Goal: Transaction & Acquisition: Purchase product/service

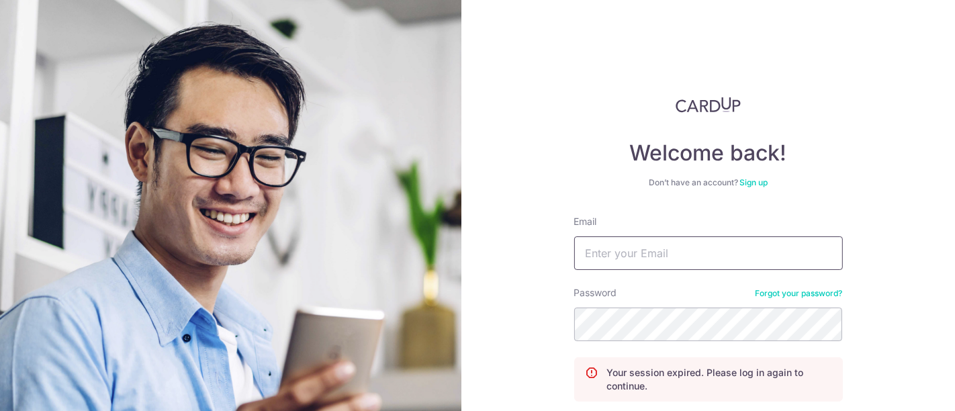
type input "[EMAIL_ADDRESS][DOMAIN_NAME]"
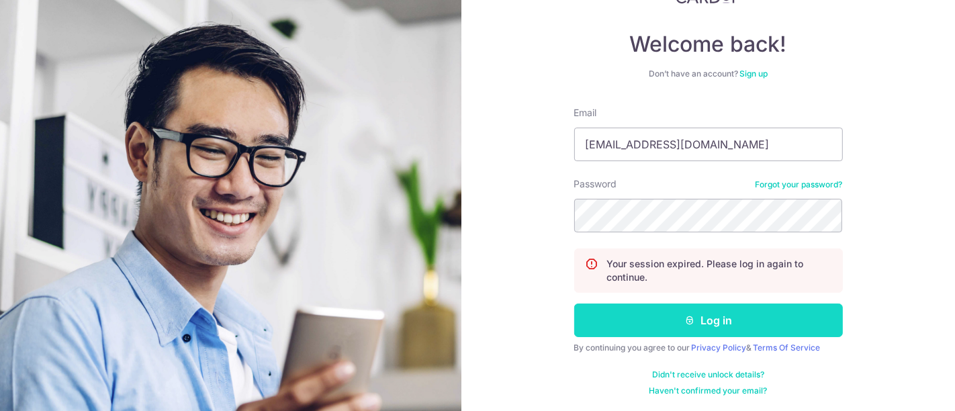
click at [711, 315] on button "Log in" at bounding box center [708, 320] width 269 height 34
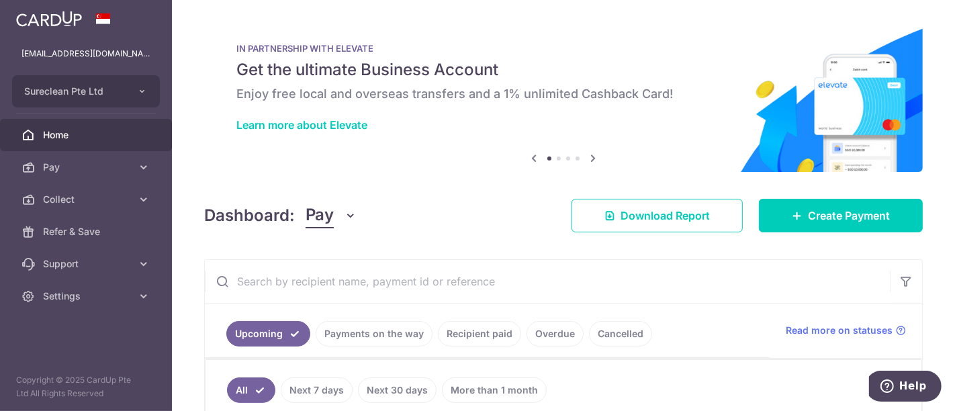
click at [336, 278] on input "text" at bounding box center [547, 281] width 685 height 43
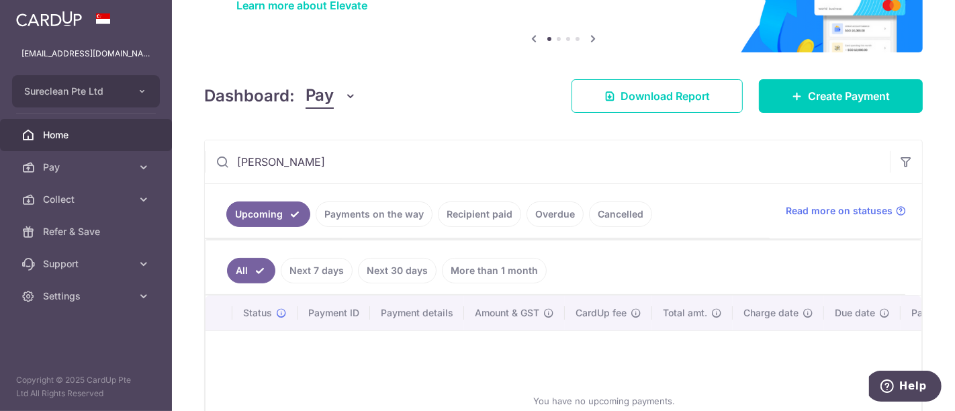
scroll to position [224, 0]
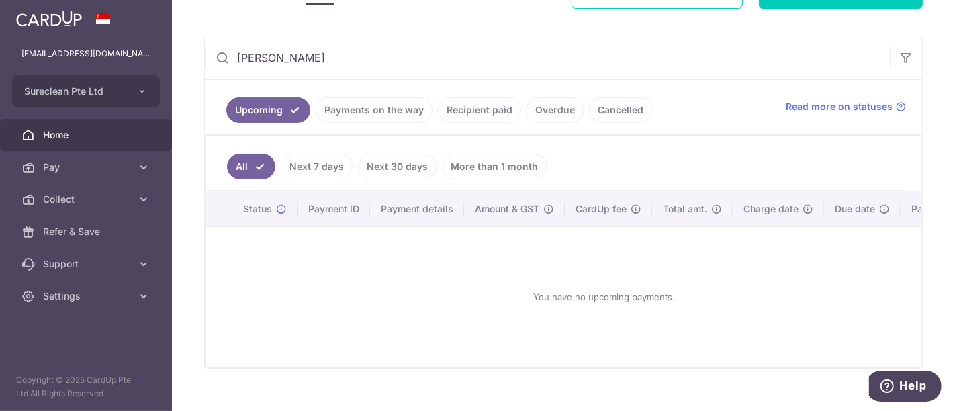
type input "[PERSON_NAME]"
click at [473, 111] on link "Recipient paid" at bounding box center [479, 110] width 83 height 26
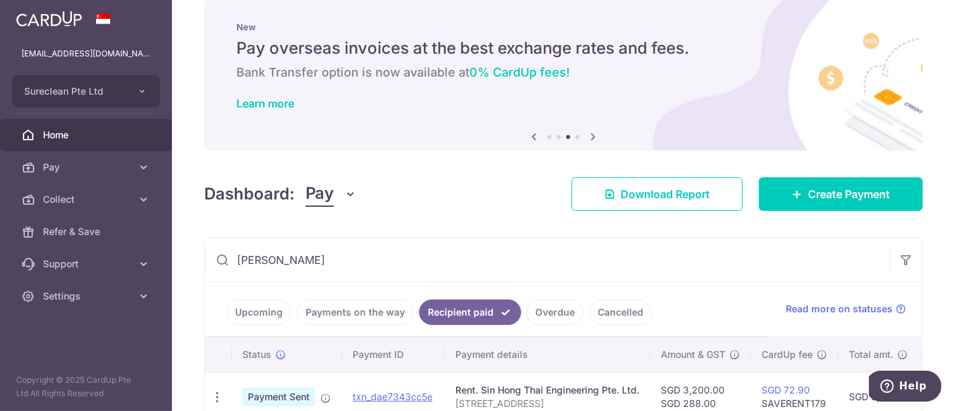
scroll to position [75, 0]
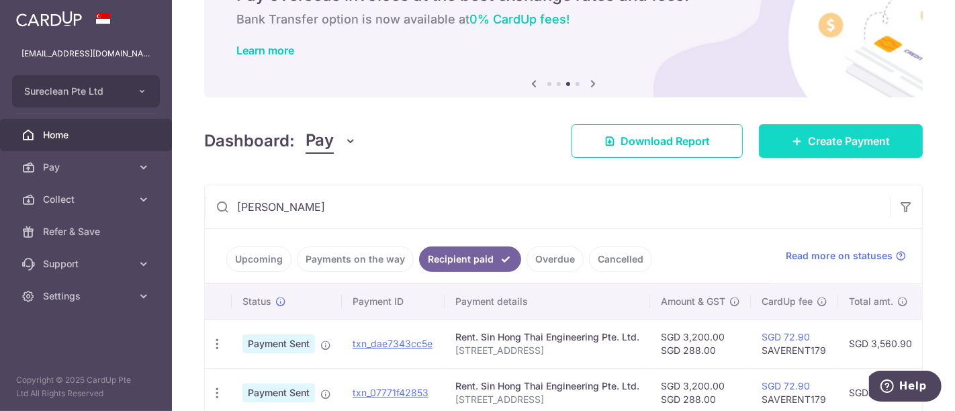
click at [853, 140] on span "Create Payment" at bounding box center [849, 141] width 82 height 16
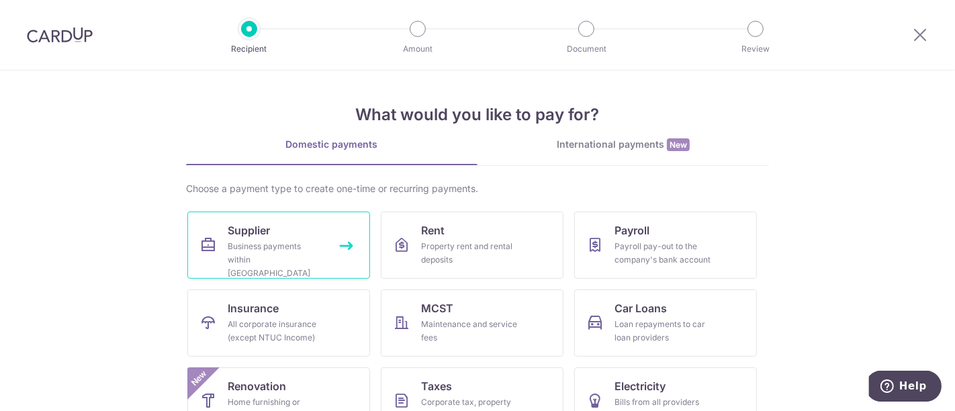
click at [247, 225] on span "Supplier" at bounding box center [249, 230] width 42 height 16
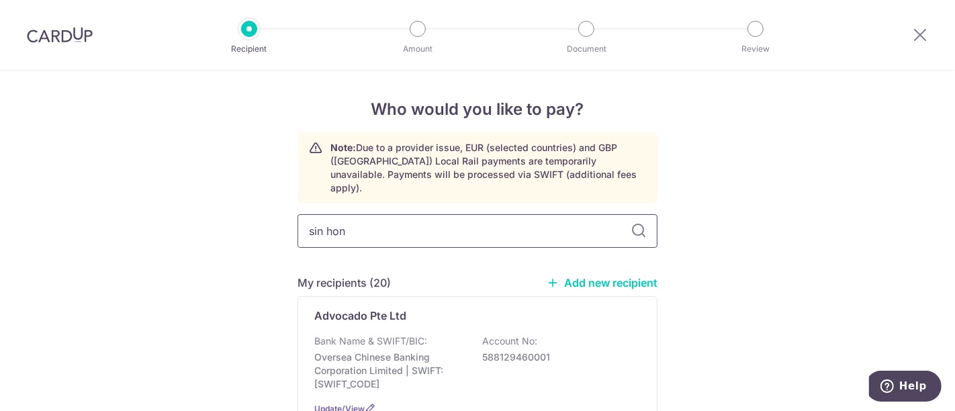
type input "sin hong"
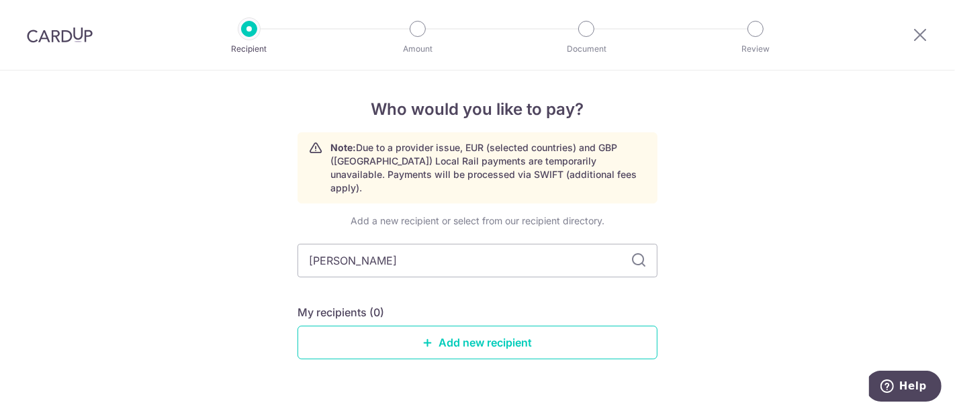
scroll to position [18, 0]
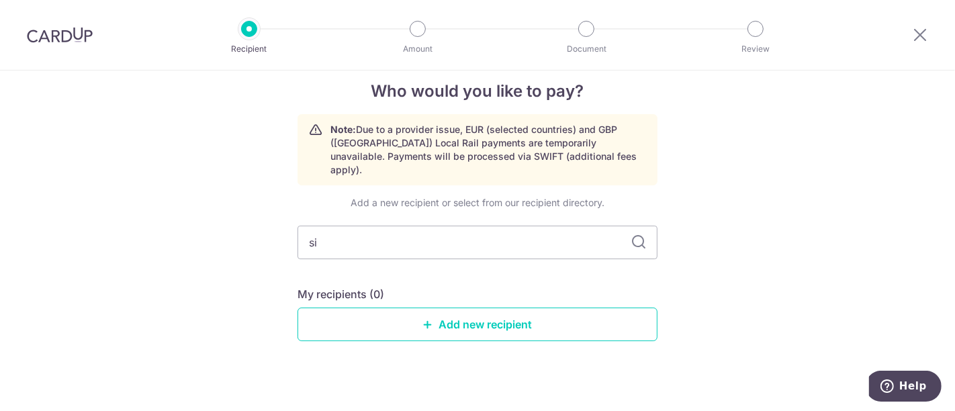
type input "s"
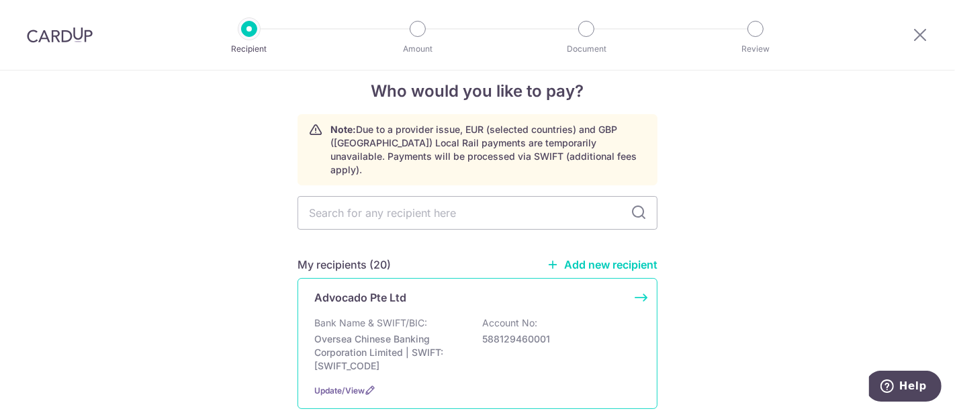
scroll to position [0, 0]
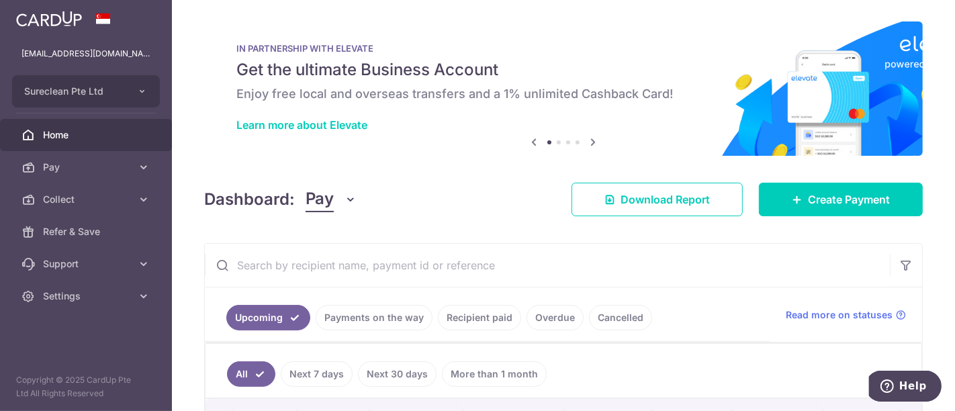
click at [363, 258] on input "text" at bounding box center [547, 265] width 685 height 43
type input "sin hong"
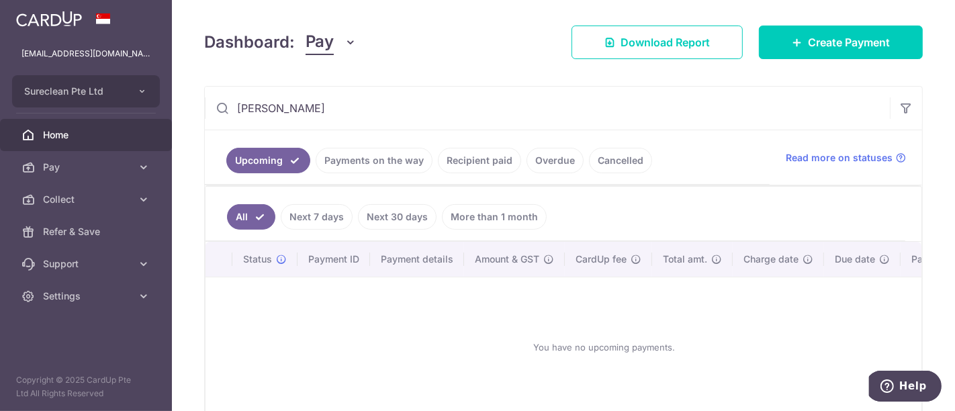
scroll to position [232, 0]
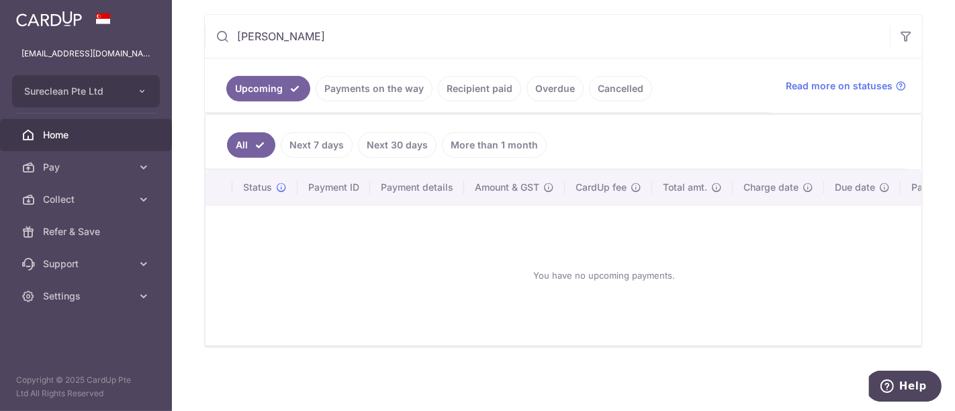
click at [465, 79] on link "Recipient paid" at bounding box center [479, 89] width 83 height 26
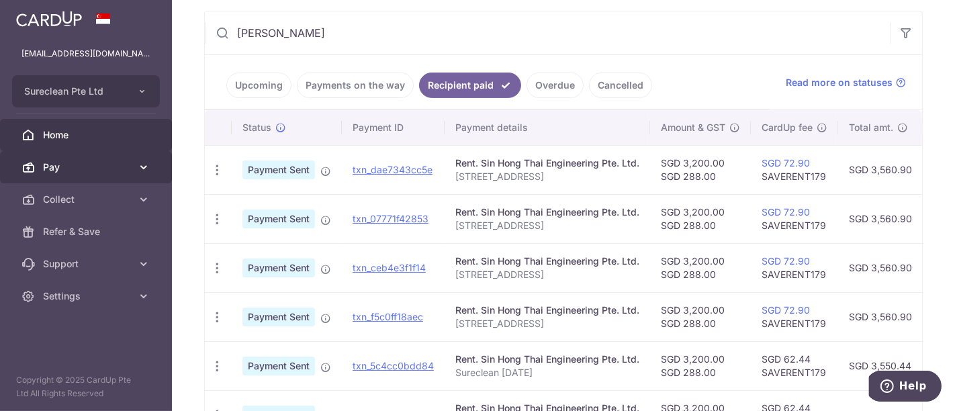
click at [146, 164] on icon at bounding box center [143, 166] width 13 height 13
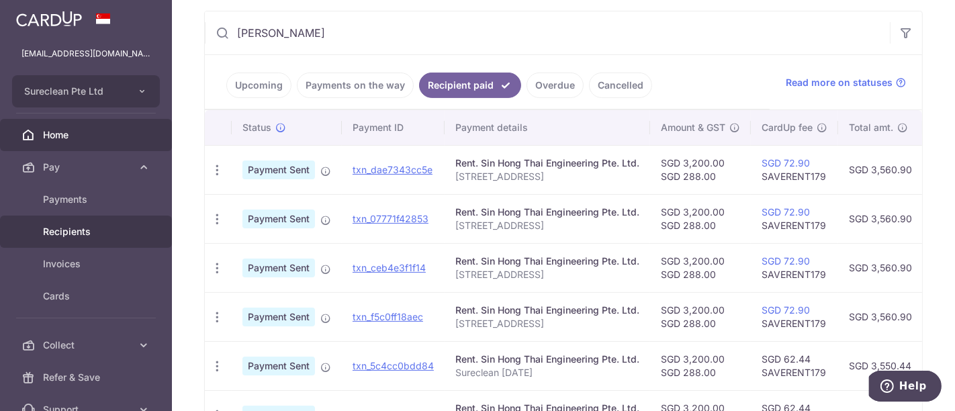
click at [83, 229] on span "Recipients" at bounding box center [87, 231] width 89 height 13
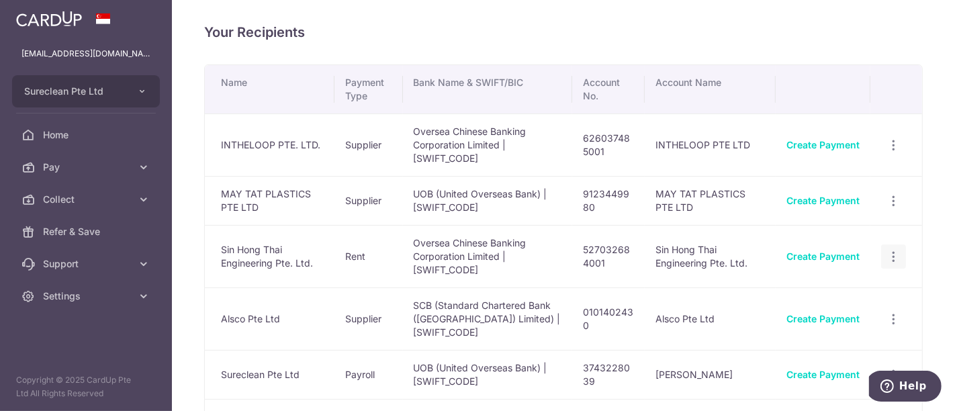
click at [888, 254] on icon "button" at bounding box center [893, 257] width 14 height 14
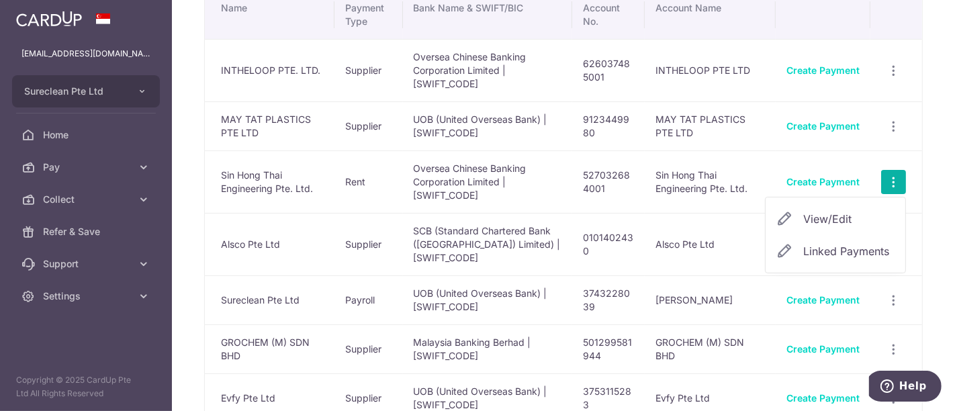
click at [837, 216] on span "View/Edit" at bounding box center [848, 219] width 91 height 16
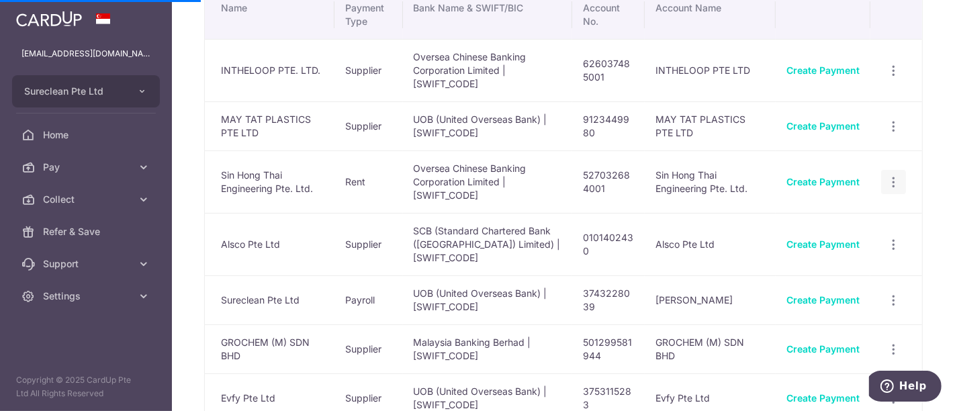
click at [886, 181] on icon "button" at bounding box center [893, 182] width 14 height 14
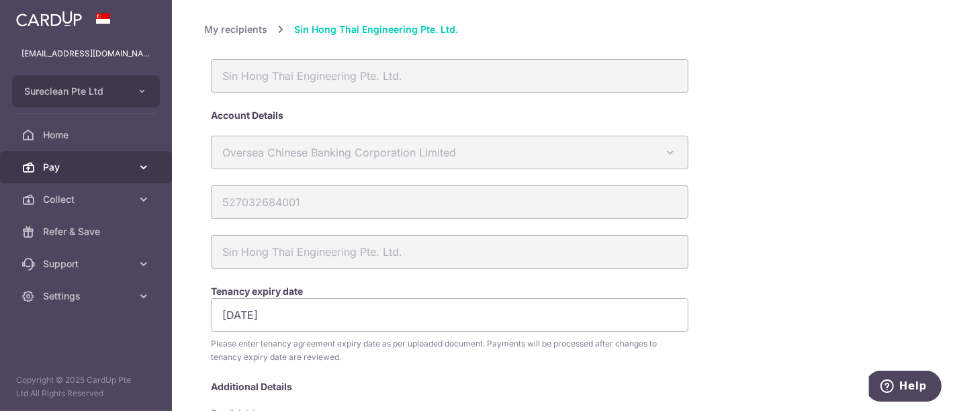
click at [137, 166] on icon at bounding box center [143, 166] width 13 height 13
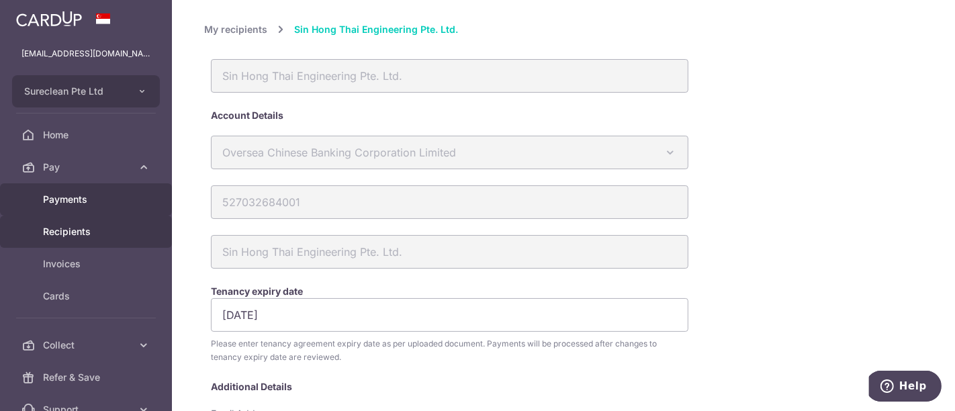
click at [62, 195] on span "Payments" at bounding box center [87, 199] width 89 height 13
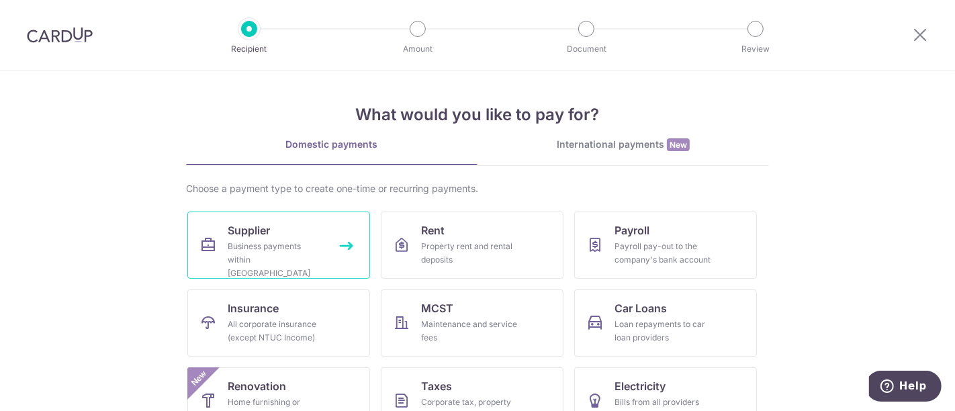
click at [253, 236] on span "Supplier" at bounding box center [249, 230] width 42 height 16
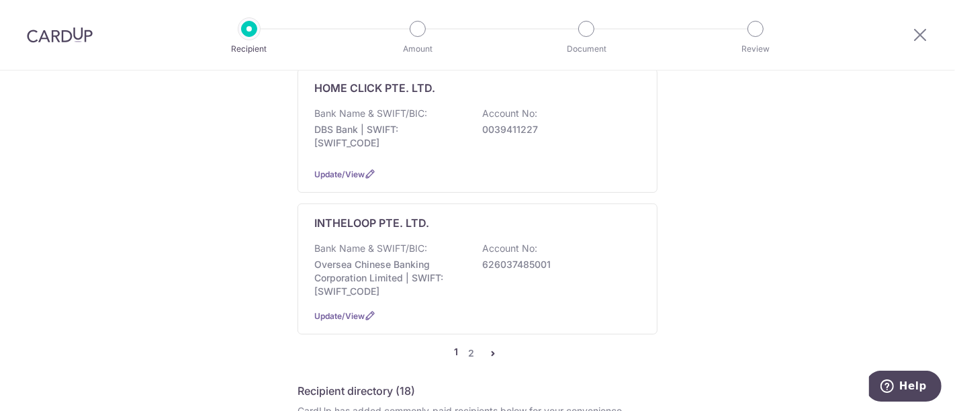
scroll to position [1343, 0]
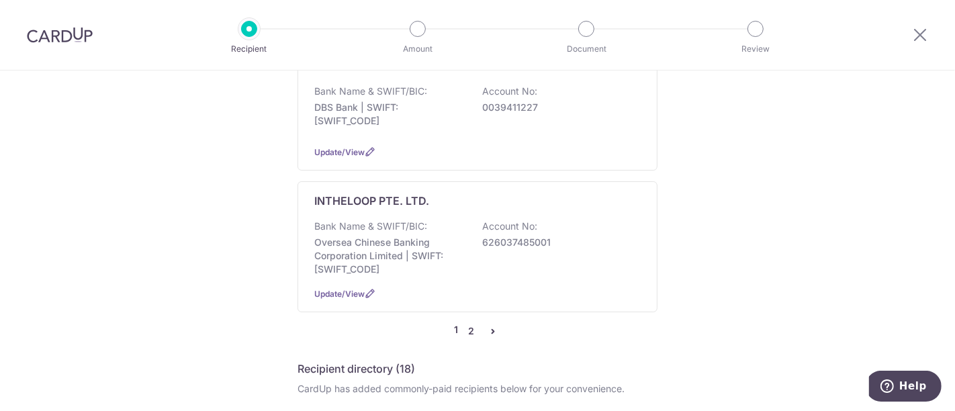
click at [467, 323] on link "2" at bounding box center [471, 331] width 16 height 16
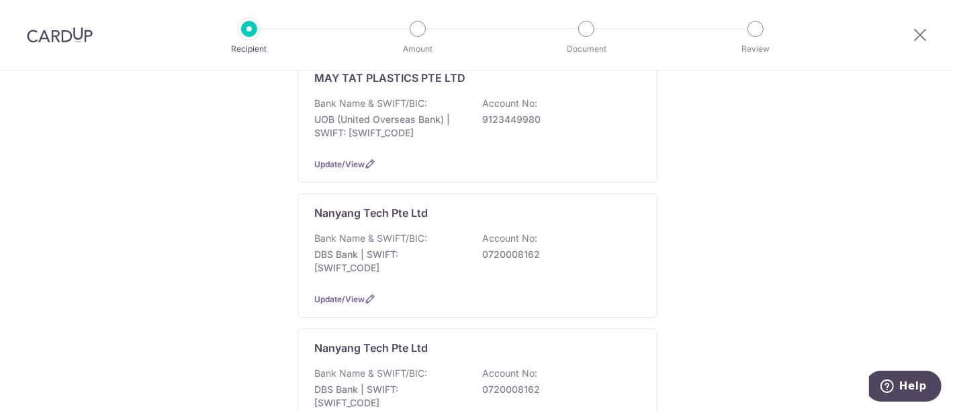
scroll to position [0, 0]
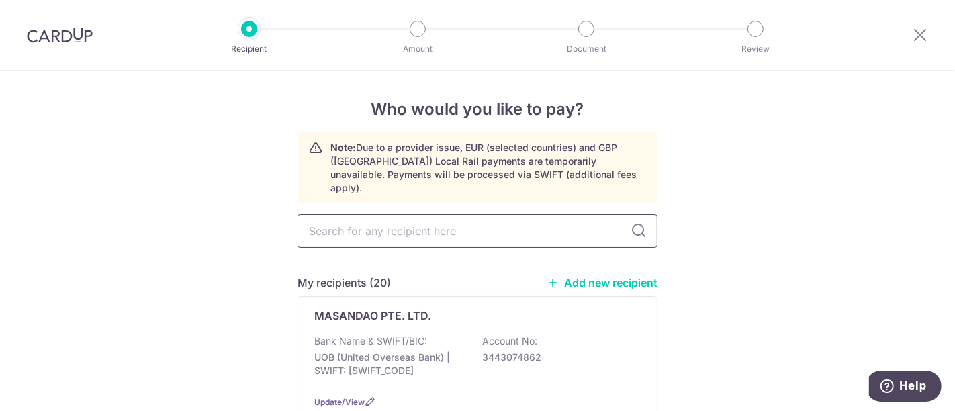
click at [349, 222] on input "text" at bounding box center [477, 231] width 360 height 34
type input "[PERSON_NAME]"
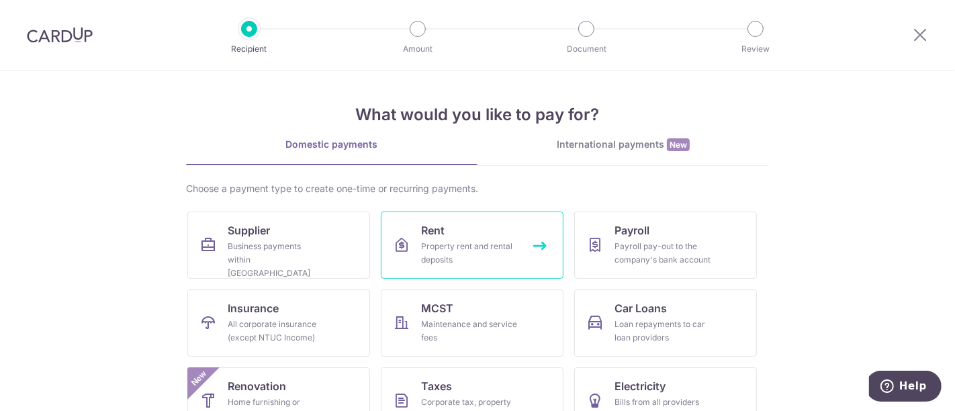
click at [466, 240] on div "Property rent and rental deposits" at bounding box center [469, 253] width 97 height 27
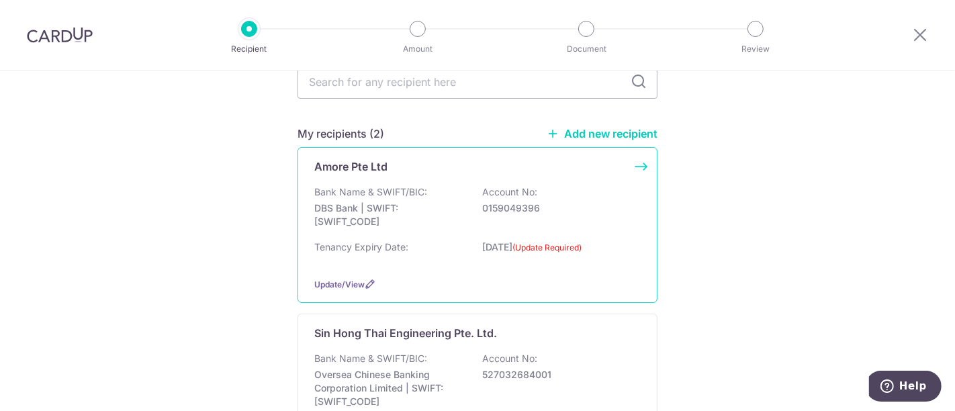
scroll to position [262, 0]
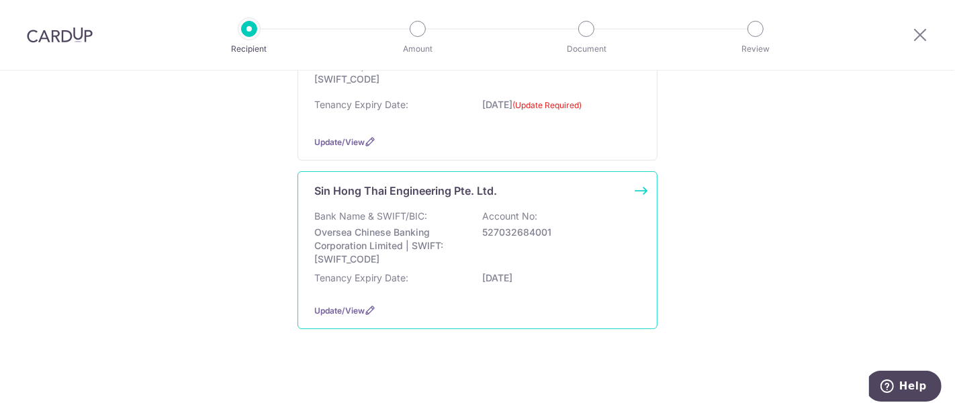
click at [373, 220] on p "Bank Name & SWIFT/BIC:" at bounding box center [370, 215] width 113 height 13
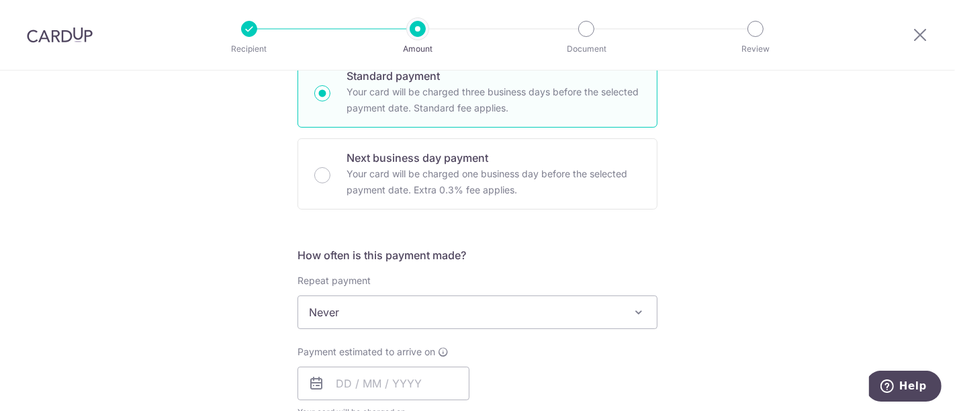
scroll to position [447, 0]
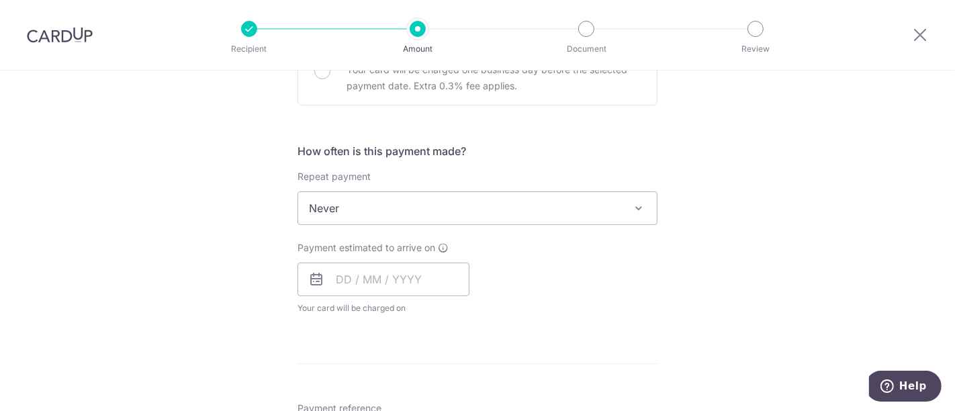
click at [636, 202] on span at bounding box center [638, 208] width 16 height 16
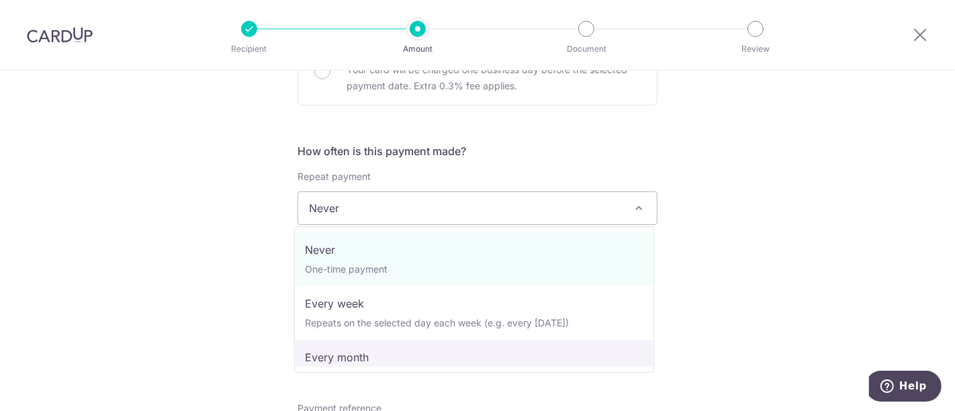
select select "3"
type input "[DATE]"
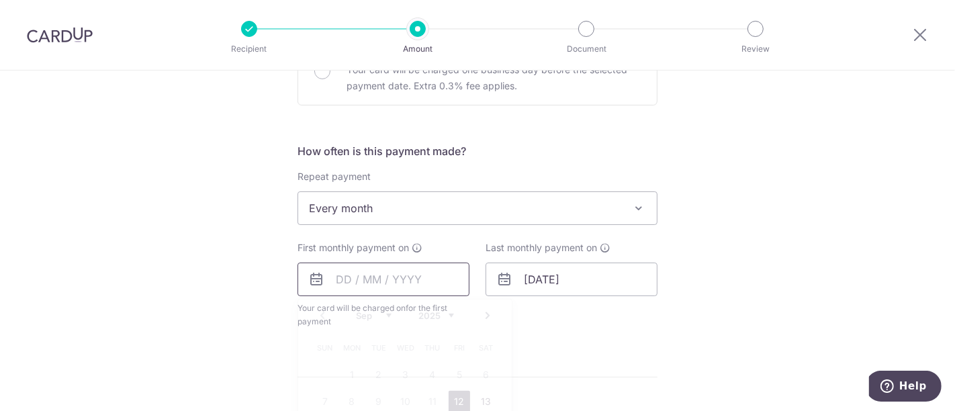
click at [396, 279] on input "text" at bounding box center [383, 280] width 172 height 34
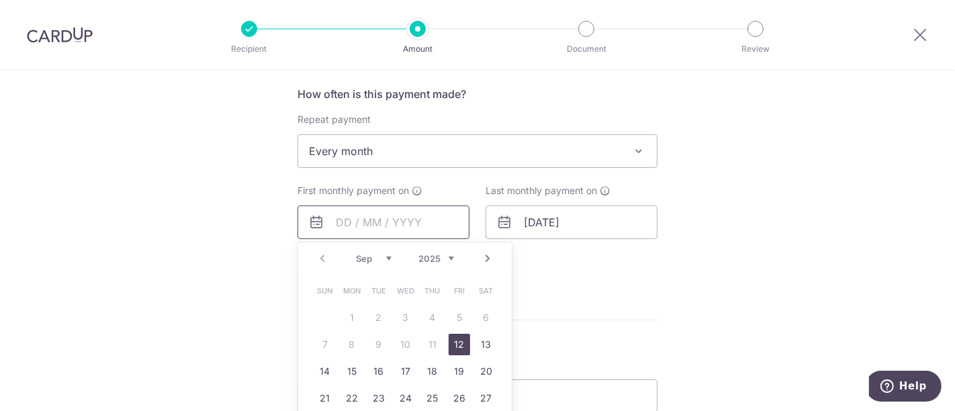
scroll to position [522, 0]
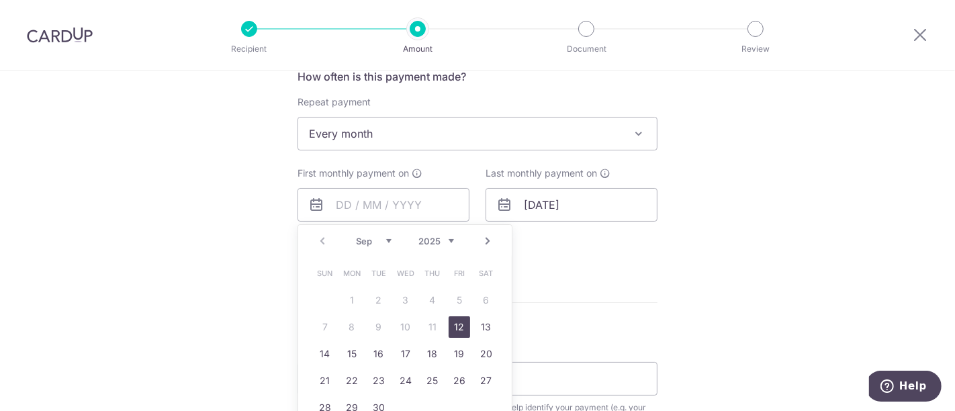
click at [453, 324] on link "12" at bounding box center [458, 326] width 21 height 21
type input "12/09/2025"
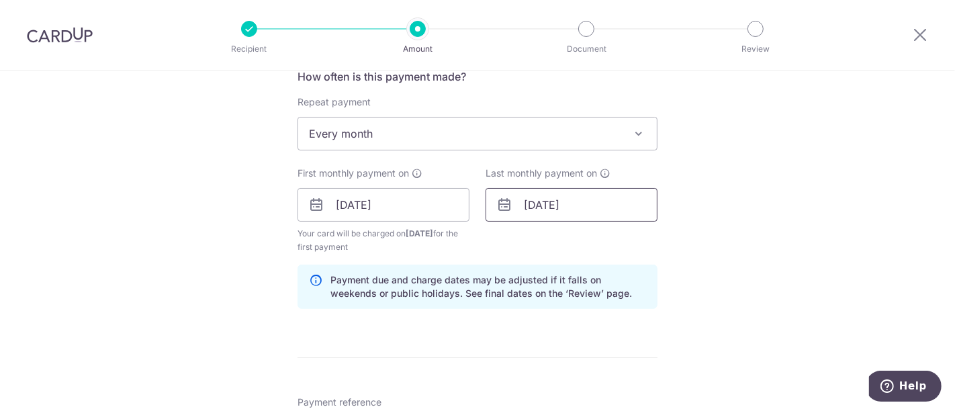
click at [556, 205] on input "[DATE]" at bounding box center [571, 205] width 172 height 34
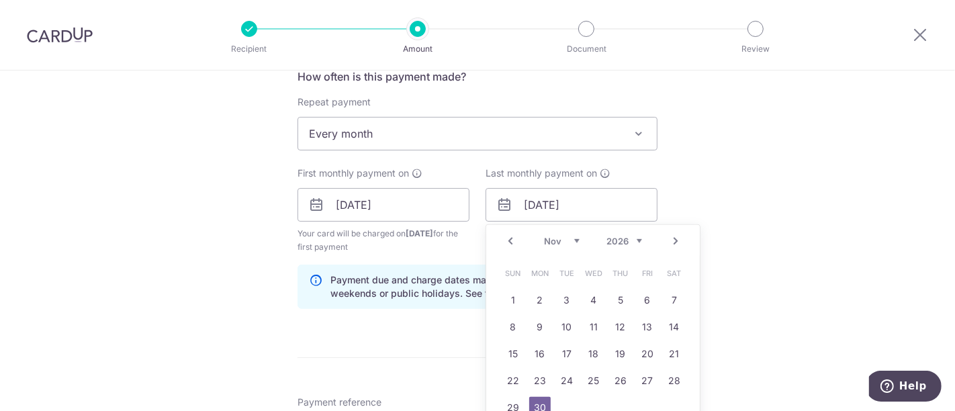
click at [508, 234] on link "Prev" at bounding box center [510, 241] width 16 height 16
click at [507, 235] on link "Prev" at bounding box center [510, 241] width 16 height 16
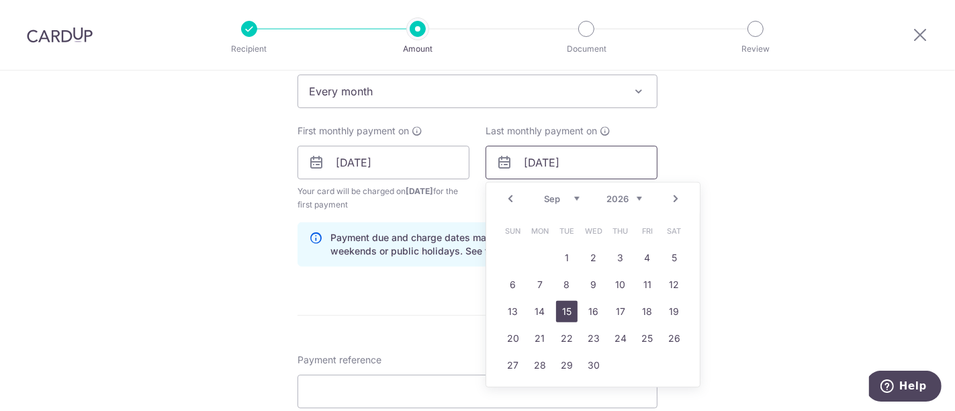
scroll to position [596, 0]
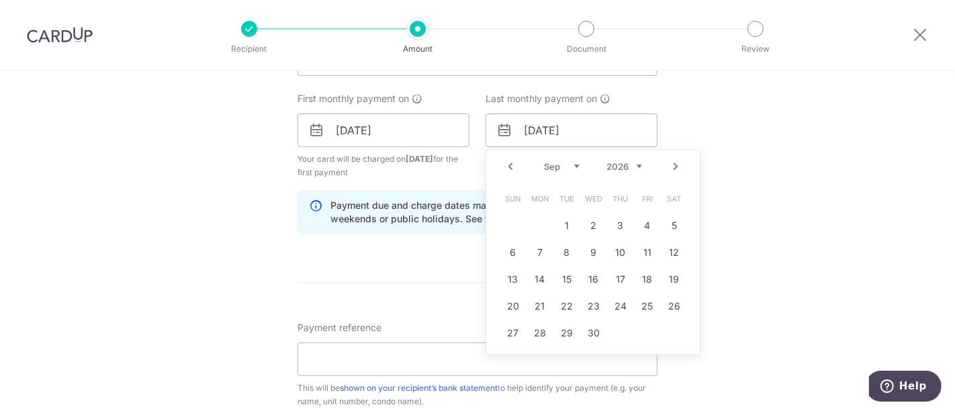
click at [506, 166] on link "Prev" at bounding box center [510, 166] width 16 height 16
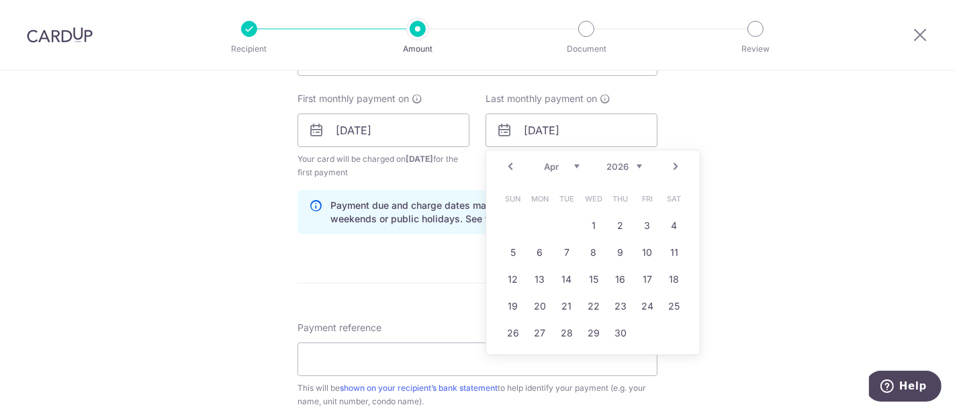
click at [506, 166] on link "Prev" at bounding box center [510, 166] width 16 height 16
click at [669, 325] on link "31" at bounding box center [673, 332] width 21 height 21
type input "31/01/2026"
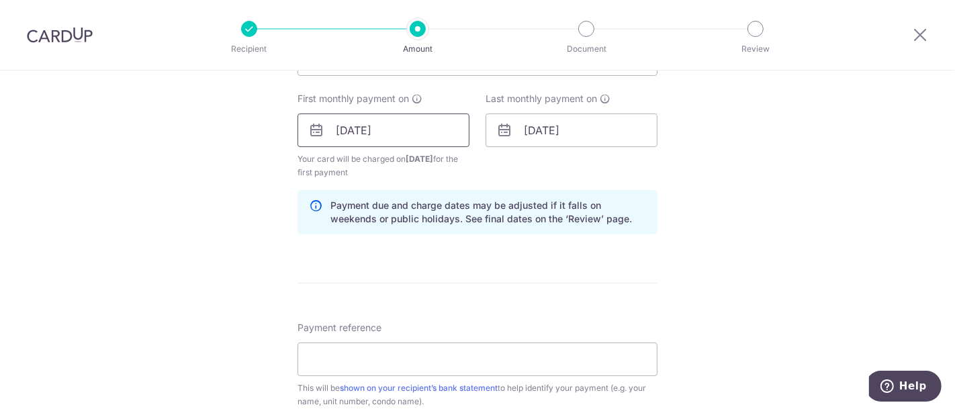
click at [414, 137] on input "12/09/2025" at bounding box center [383, 130] width 172 height 34
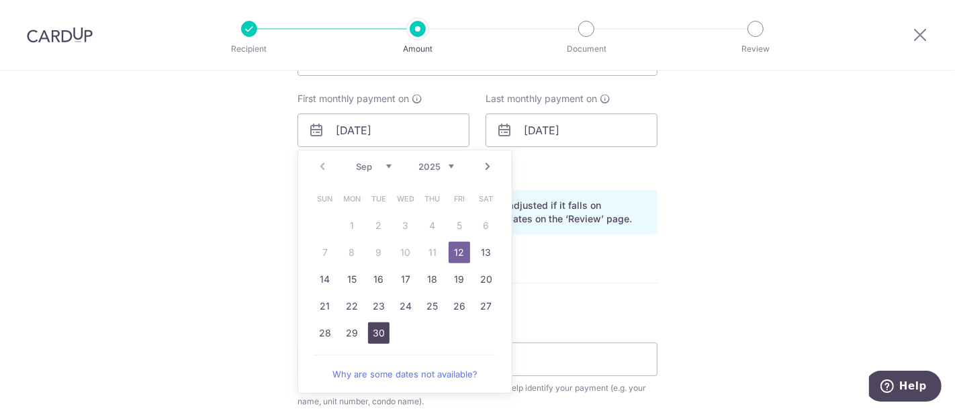
click at [374, 329] on link "30" at bounding box center [378, 332] width 21 height 21
type input "30/09/2025"
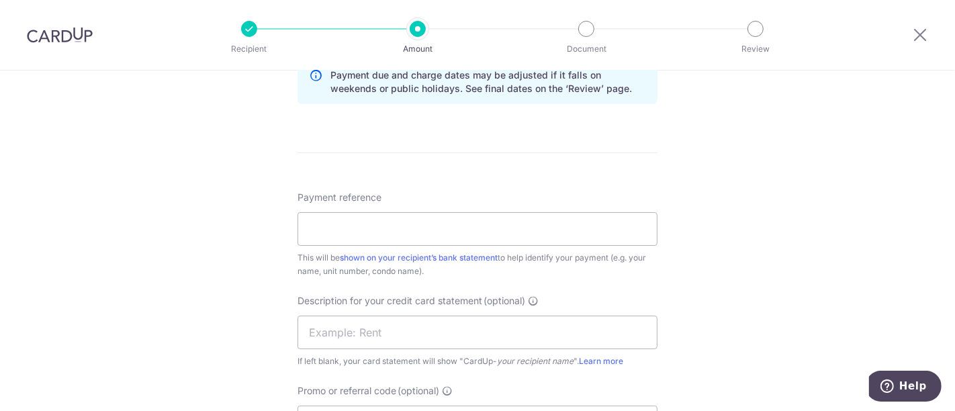
scroll to position [746, 0]
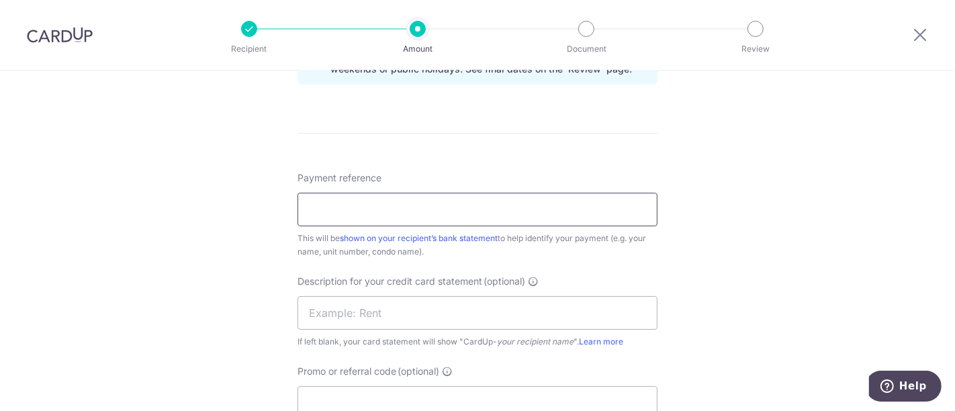
click at [394, 207] on input "Payment reference" at bounding box center [477, 210] width 360 height 34
click at [813, 281] on div "Tell us more about your payment Enter payment amount SGD GST (optional) SGD Sel…" at bounding box center [477, 11] width 955 height 1373
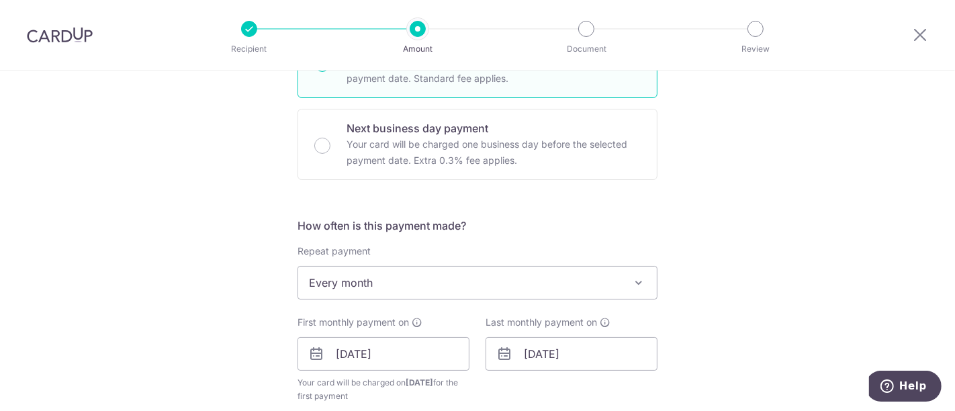
scroll to position [447, 0]
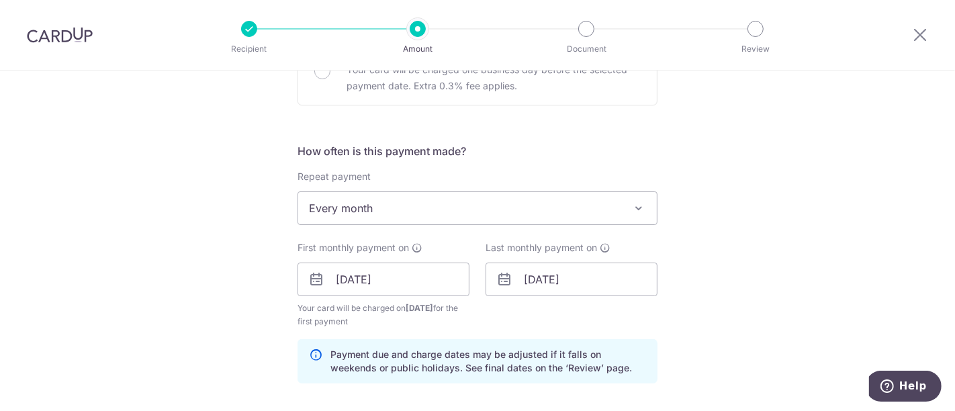
click at [780, 226] on div "Tell us more about your payment Enter payment amount SGD GST (optional) SGD Sel…" at bounding box center [477, 309] width 955 height 1373
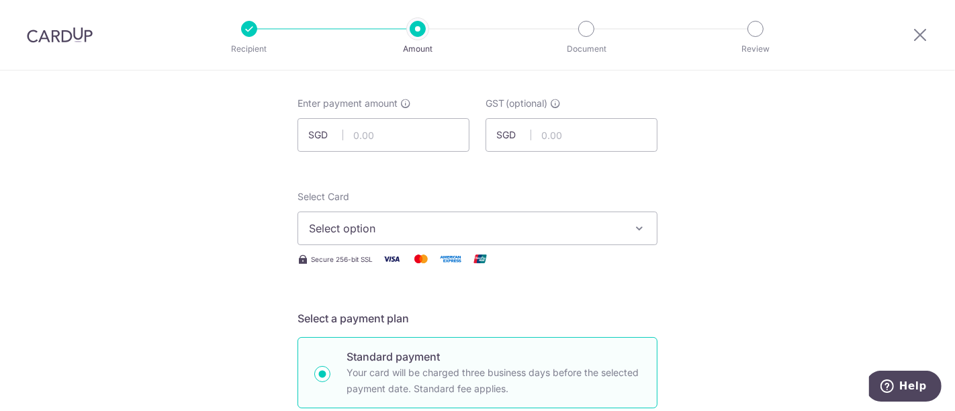
scroll to position [0, 0]
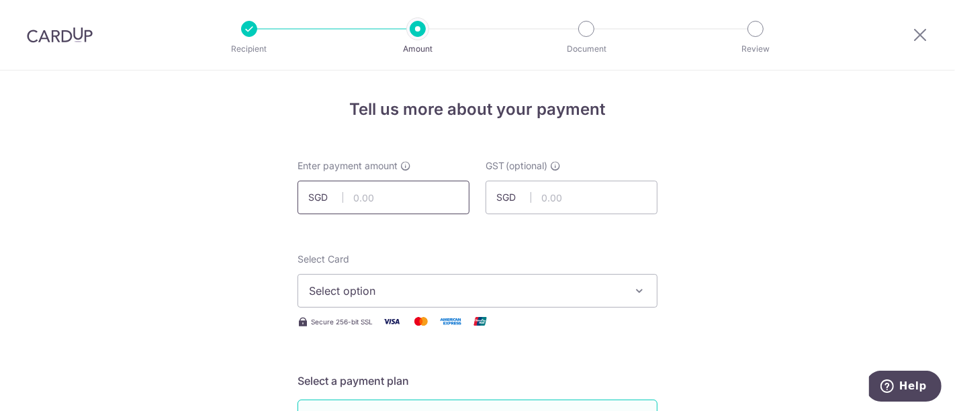
click at [399, 194] on input "text" at bounding box center [383, 198] width 172 height 34
type input "3,488.00"
click at [635, 285] on icon "button" at bounding box center [638, 290] width 13 height 13
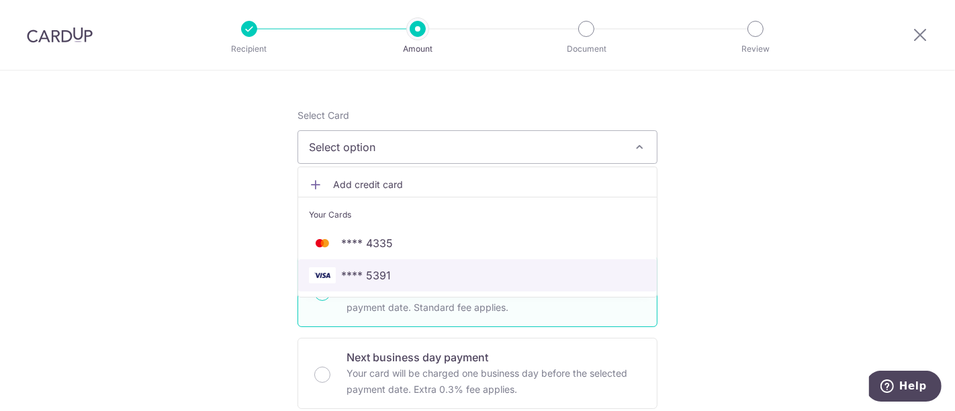
scroll to position [149, 0]
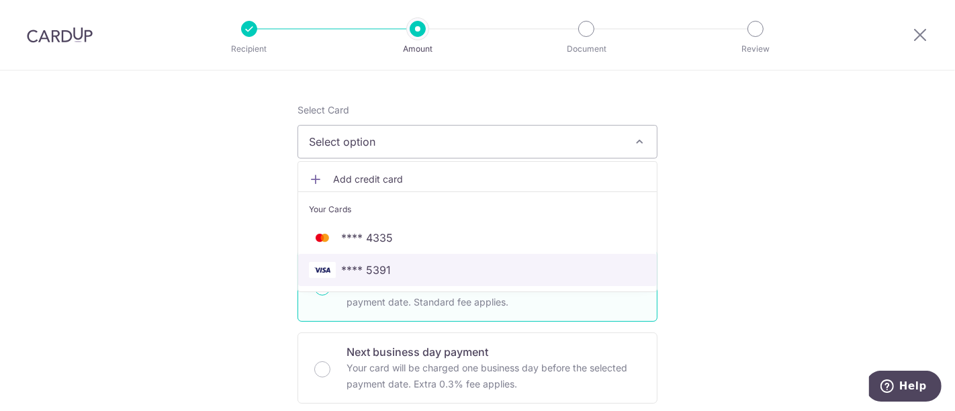
click at [381, 269] on span "**** 5391" at bounding box center [366, 270] width 50 height 16
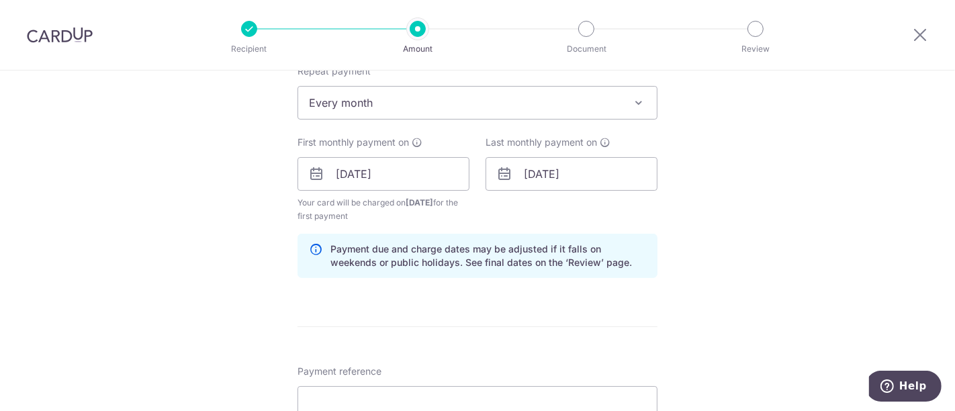
scroll to position [596, 0]
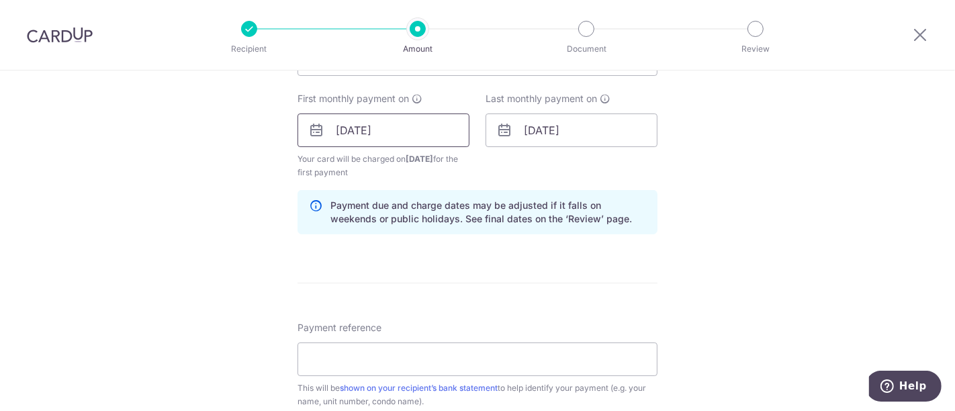
click at [352, 127] on input "[DATE]" at bounding box center [383, 130] width 172 height 34
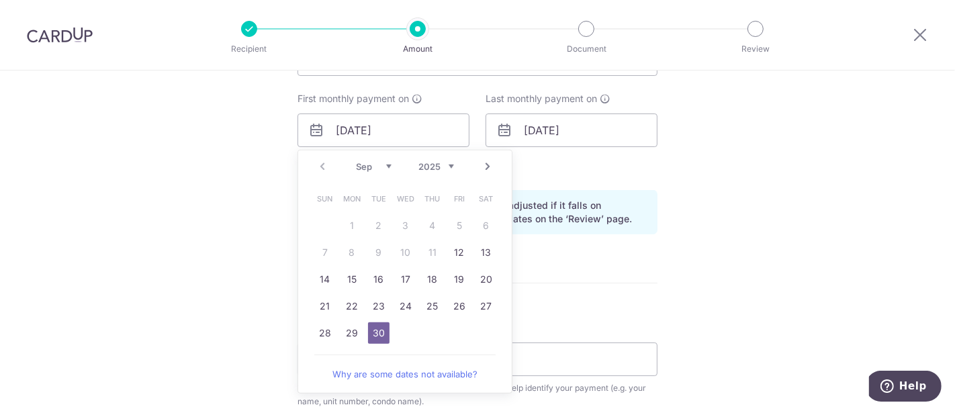
click at [314, 163] on div "Prev Next Sep Oct Nov Dec 2025 2026 2027 2028 2029 2030 2031 2032 2033 2034 2035" at bounding box center [404, 166] width 213 height 32
click at [387, 163] on div "Sep Oct Nov Dec 2025 2026 2027 2028 2029 2030 2031 2032 2033 2034 2035" at bounding box center [405, 166] width 98 height 11
click at [381, 162] on select "Sep Oct Nov Dec" at bounding box center [374, 166] width 36 height 11
click at [486, 330] on table "Sun Mon Tue Wed Thu Fri Sat 1 2 3 4 5 6 7 8 9 10 11 12 13 14 15 16 17 18 19 20 …" at bounding box center [406, 265] width 188 height 161
click at [317, 162] on div "Prev Next Sep Oct Nov Dec 2025 2026 2027 2028 2029 2030 2031 2032 2033 2034 2035" at bounding box center [404, 166] width 213 height 32
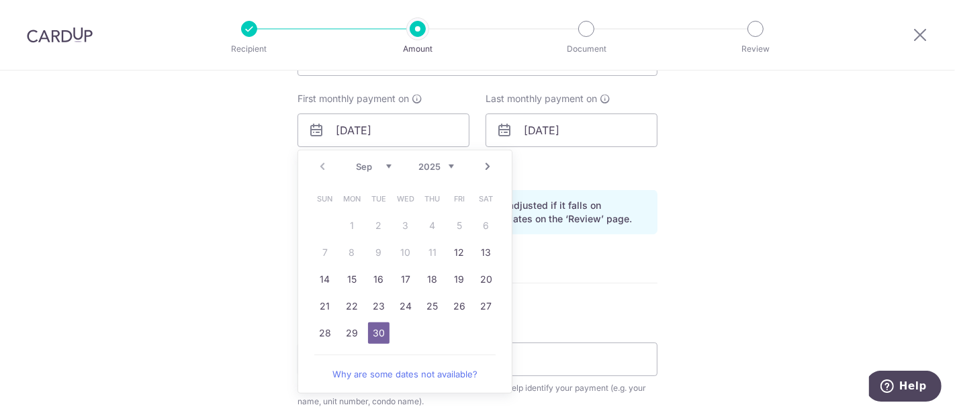
click at [619, 281] on form "Enter payment amount SGD 3,488.00 3488.00 GST (optional) SGD Select Card **** 5…" at bounding box center [477, 173] width 360 height 1221
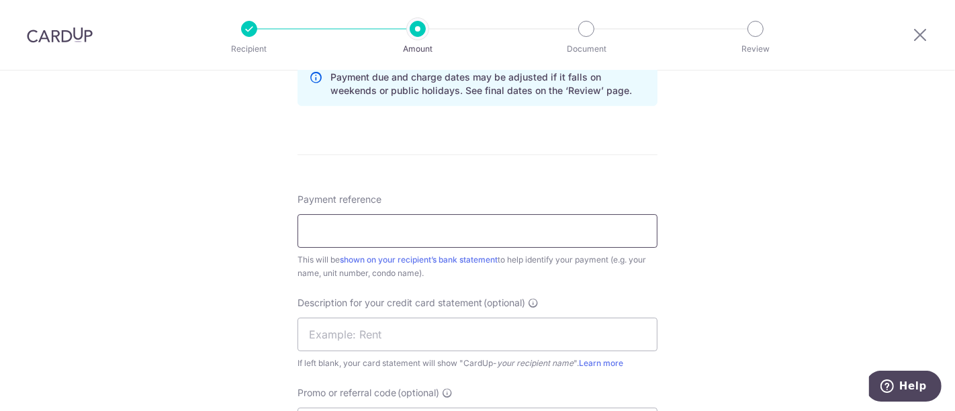
scroll to position [746, 0]
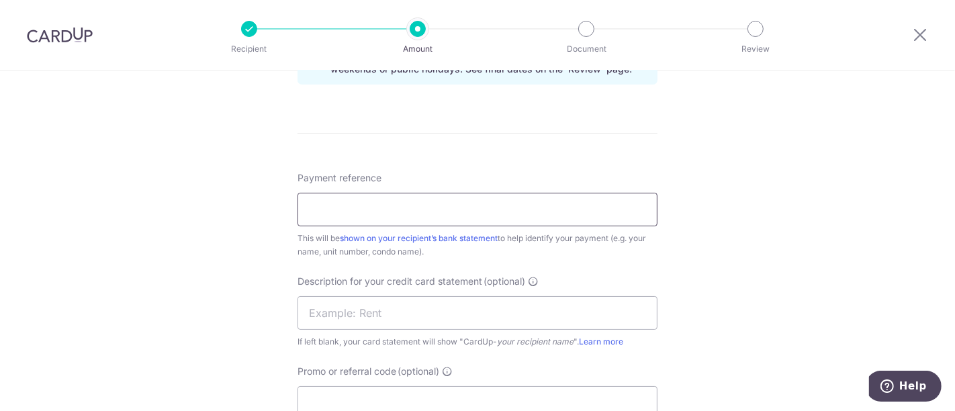
click at [461, 209] on input "Payment reference" at bounding box center [477, 210] width 360 height 34
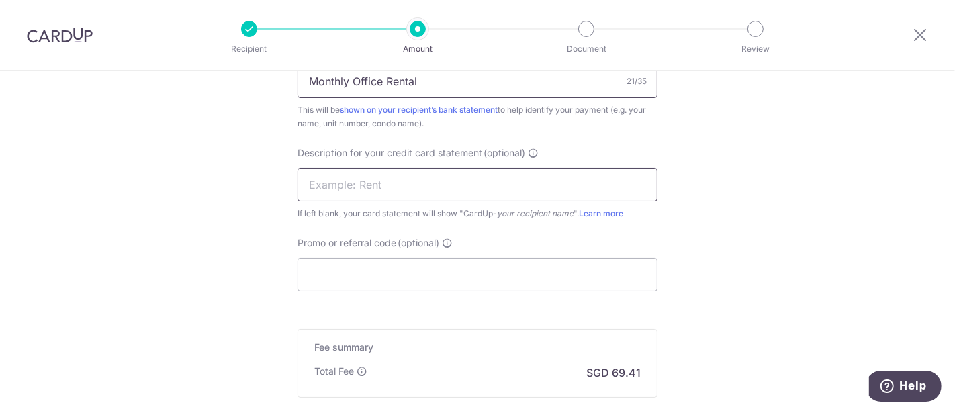
scroll to position [895, 0]
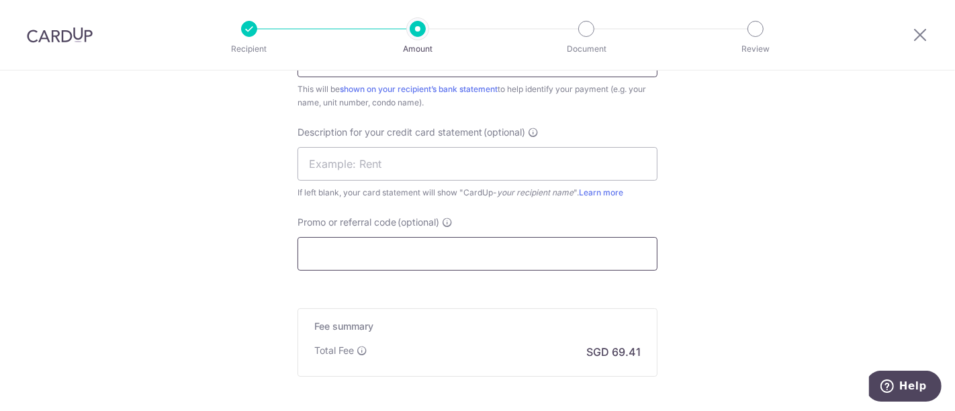
type input "Monthly Office Rental"
click at [376, 242] on input "Promo or referral code (optional)" at bounding box center [477, 254] width 360 height 34
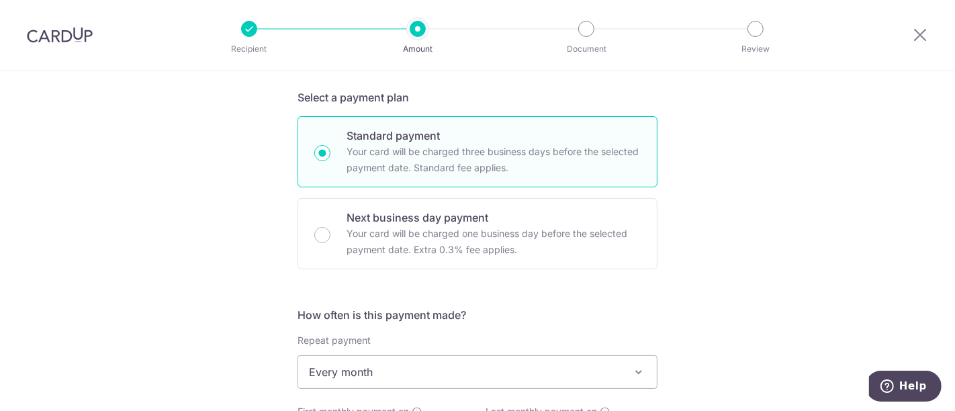
scroll to position [0, 0]
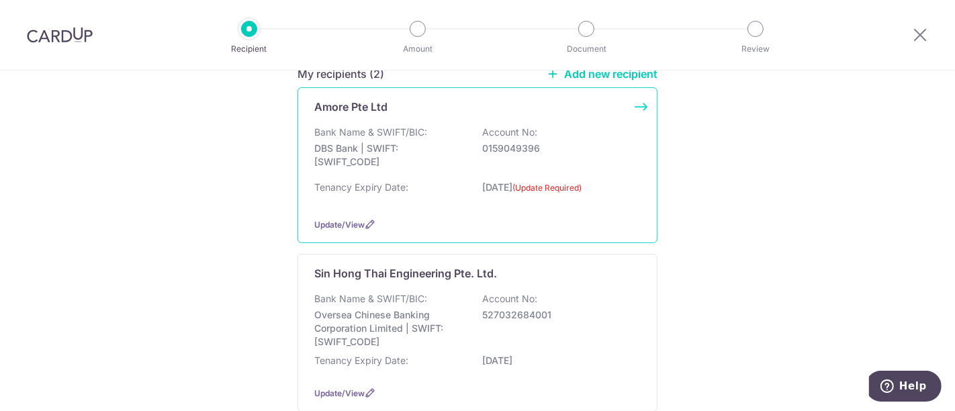
scroll to position [262, 0]
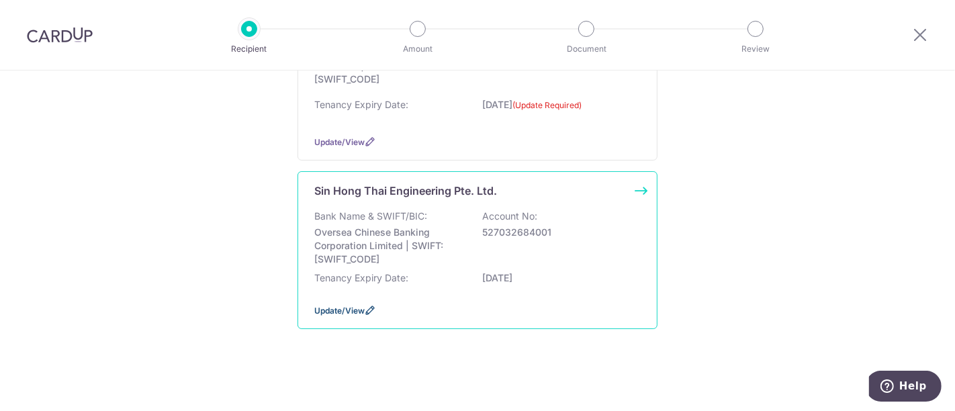
click at [325, 309] on span "Update/View" at bounding box center [339, 310] width 50 height 10
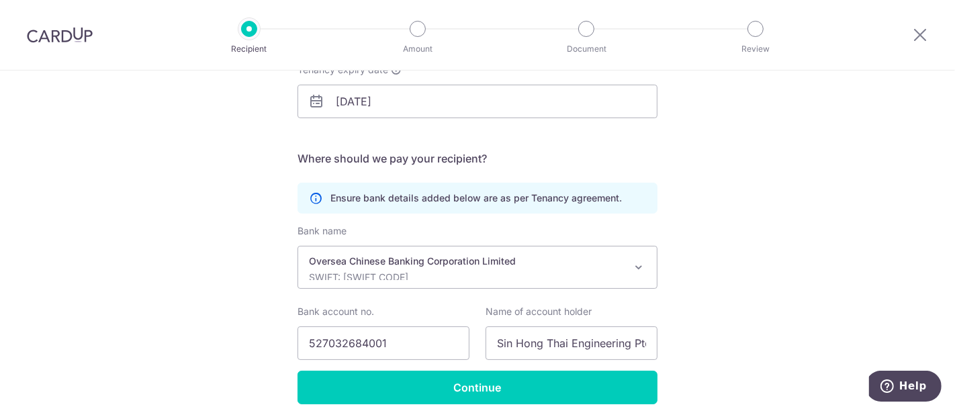
scroll to position [278, 0]
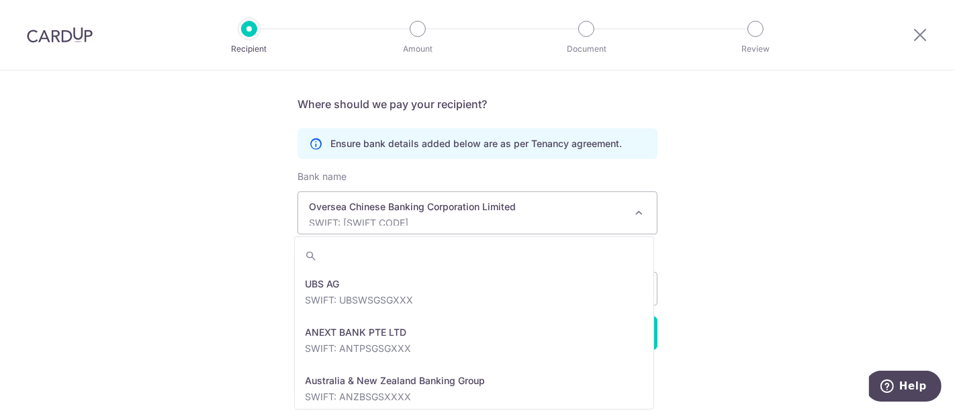
click at [635, 209] on span at bounding box center [638, 213] width 16 height 16
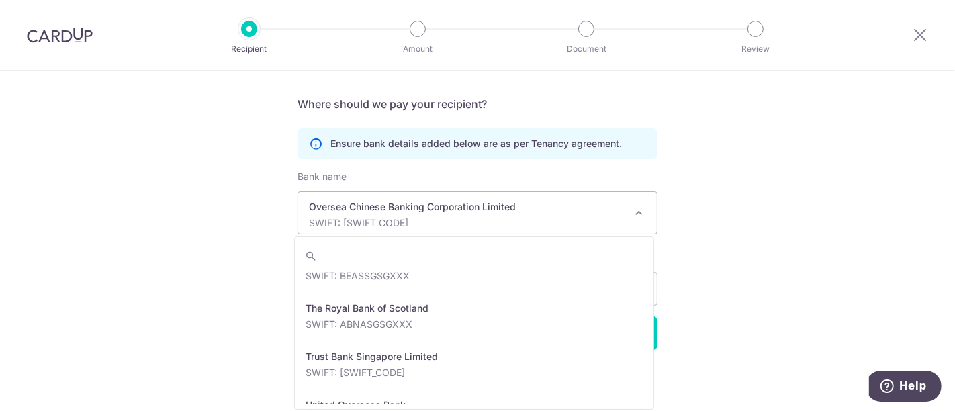
scroll to position [2845, 0]
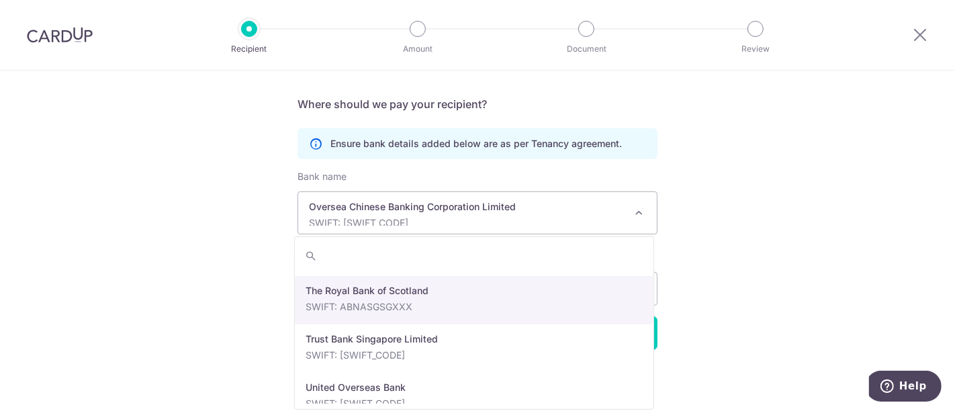
click at [867, 208] on div "Recipient Details Your recipient does not need a CardUp account to receive your…" at bounding box center [477, 103] width 955 height 620
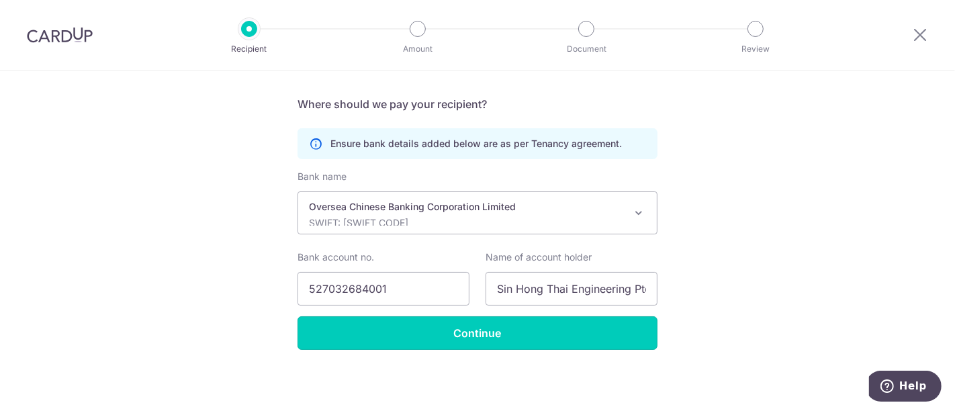
click at [464, 334] on input "Continue" at bounding box center [477, 333] width 360 height 34
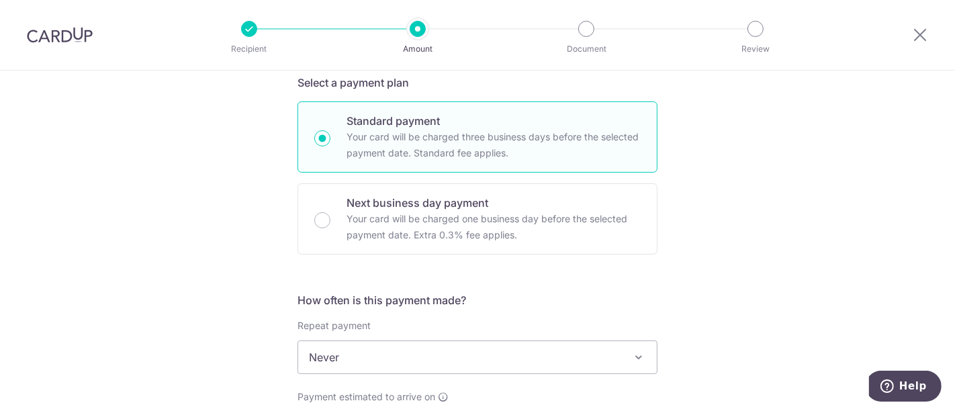
scroll to position [447, 0]
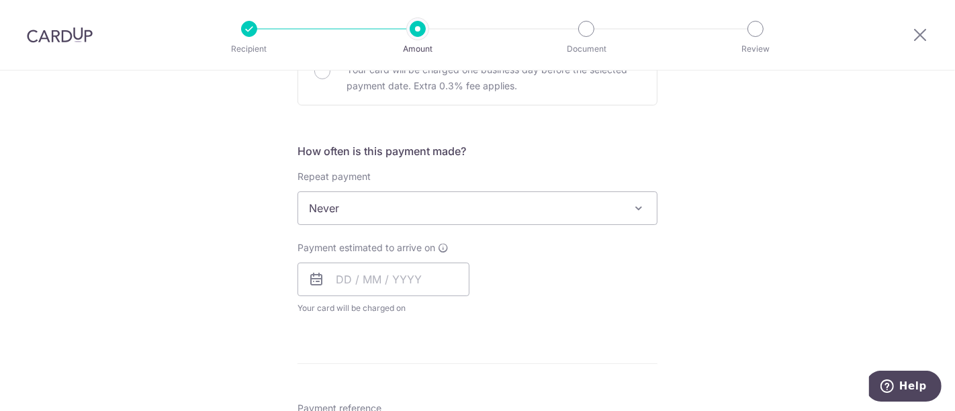
click at [636, 204] on span at bounding box center [638, 208] width 16 height 16
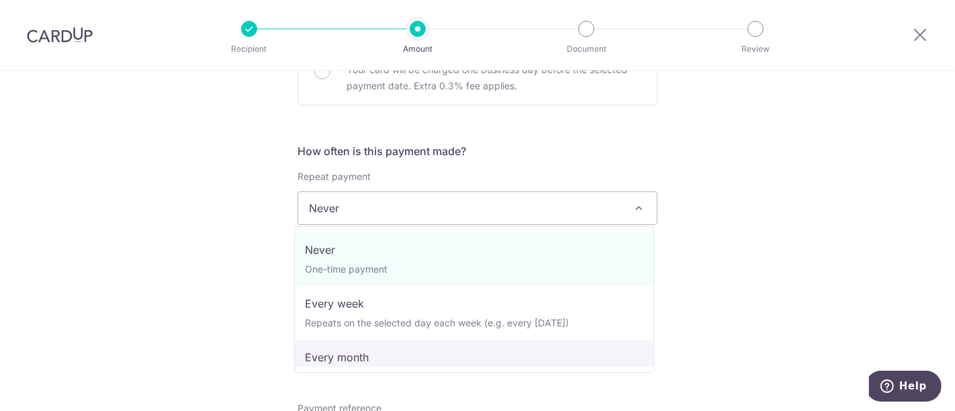
select select "3"
type input "[DATE]"
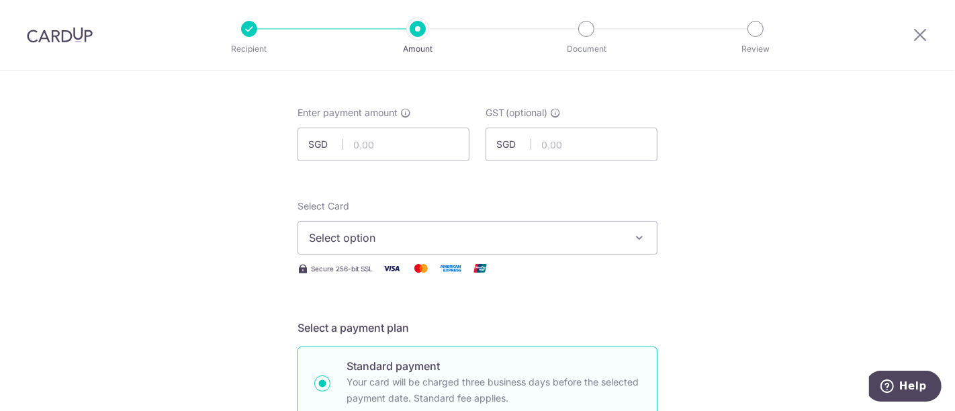
scroll to position [0, 0]
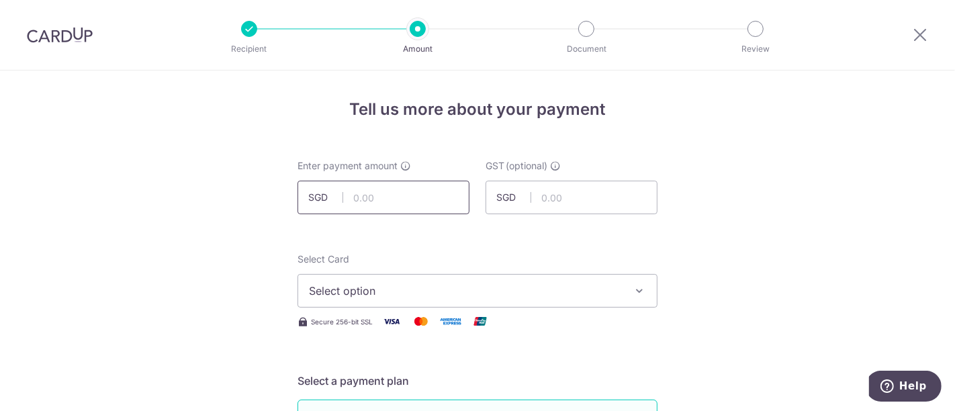
click at [410, 202] on input "text" at bounding box center [383, 198] width 172 height 34
type input "3,488.00"
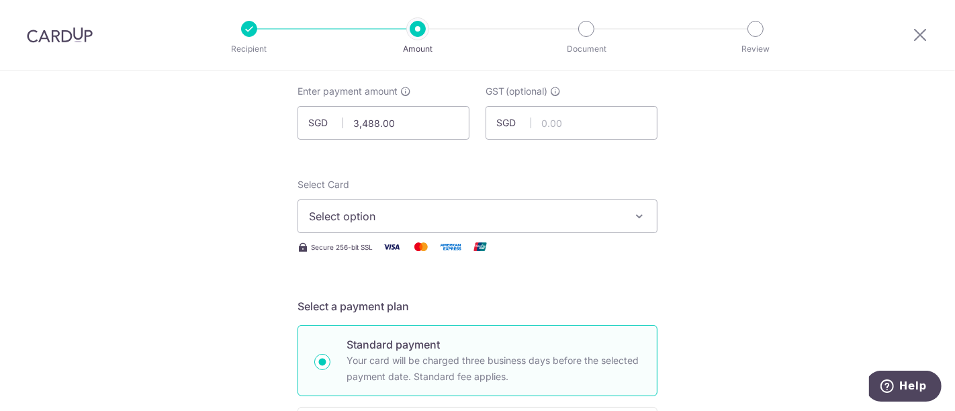
drag, startPoint x: 624, startPoint y: 218, endPoint x: 560, endPoint y: 244, distance: 69.3
click at [624, 220] on button "Select option" at bounding box center [477, 216] width 360 height 34
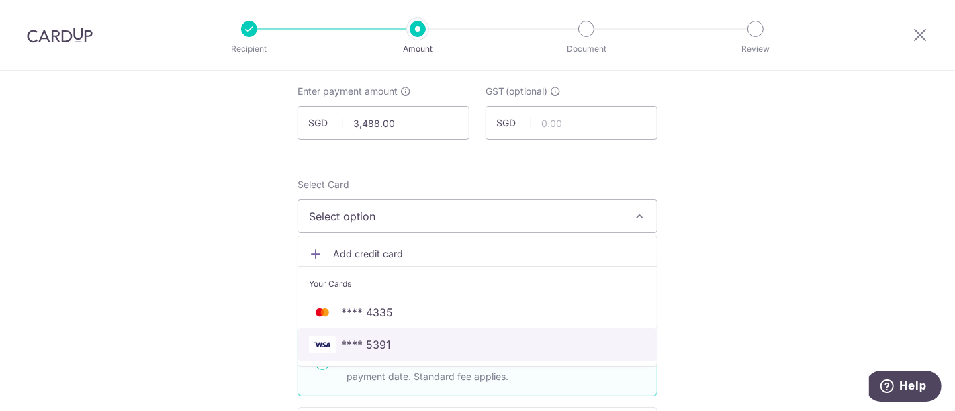
click at [382, 346] on span "**** 5391" at bounding box center [366, 344] width 50 height 16
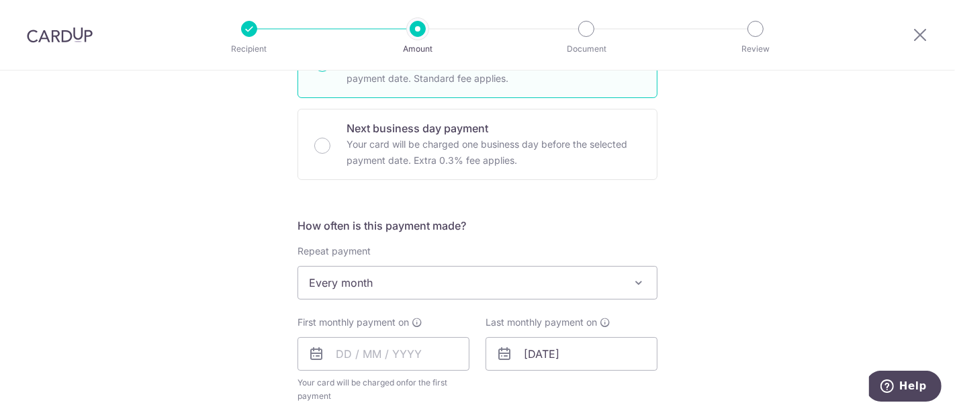
scroll to position [447, 0]
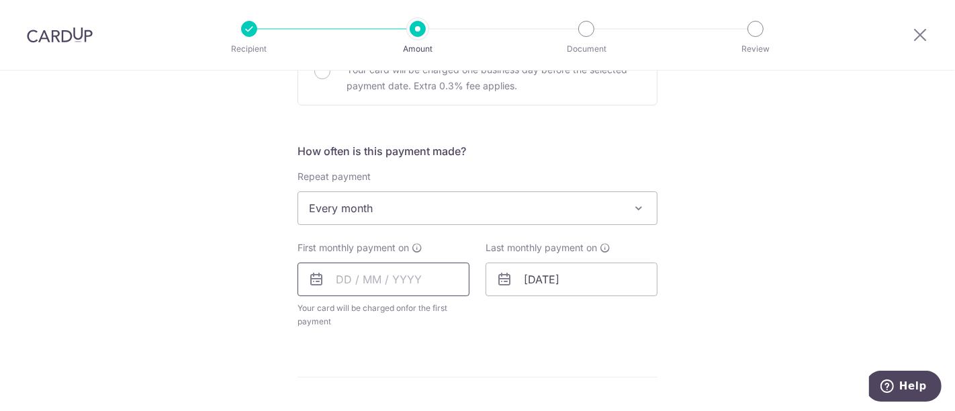
click at [423, 280] on input "text" at bounding box center [383, 280] width 172 height 34
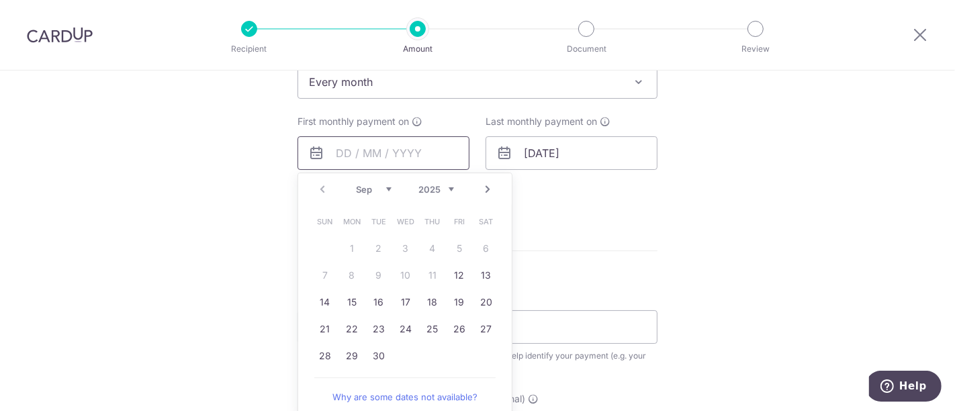
scroll to position [596, 0]
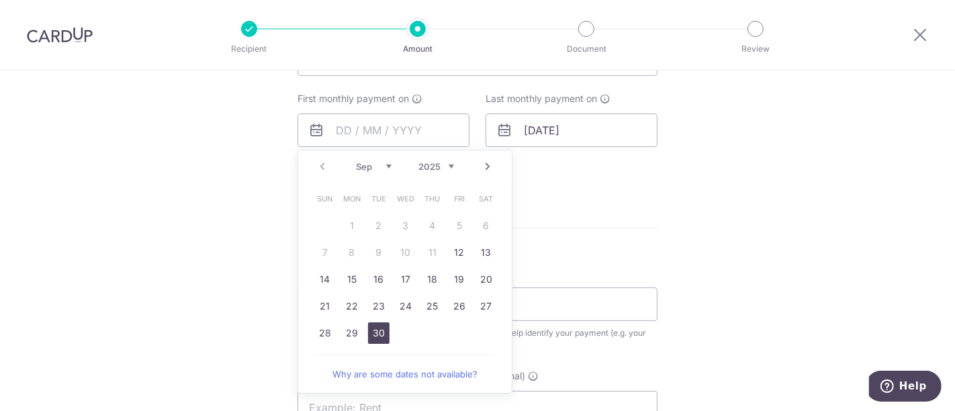
click at [376, 330] on link "30" at bounding box center [378, 332] width 21 height 21
type input "[DATE]"
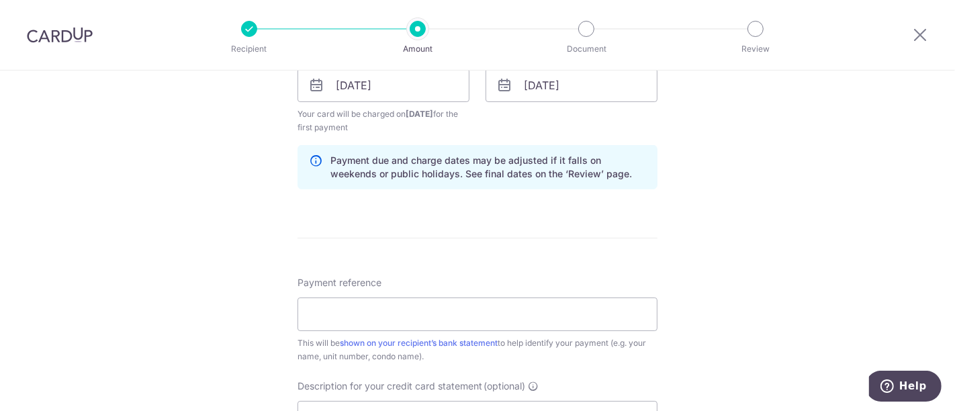
scroll to position [671, 0]
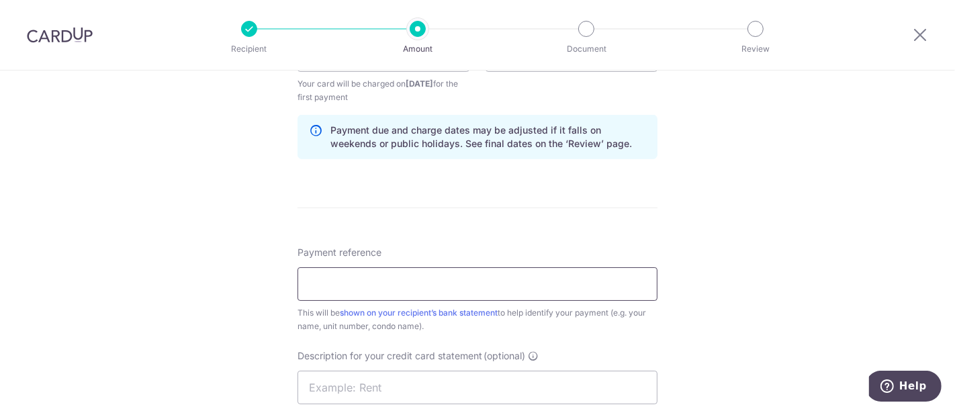
click at [361, 277] on input "Payment reference" at bounding box center [477, 284] width 360 height 34
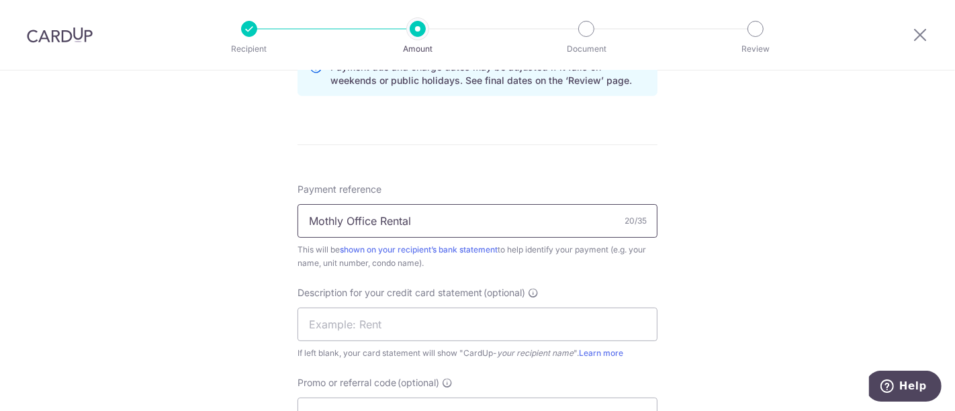
scroll to position [820, 0]
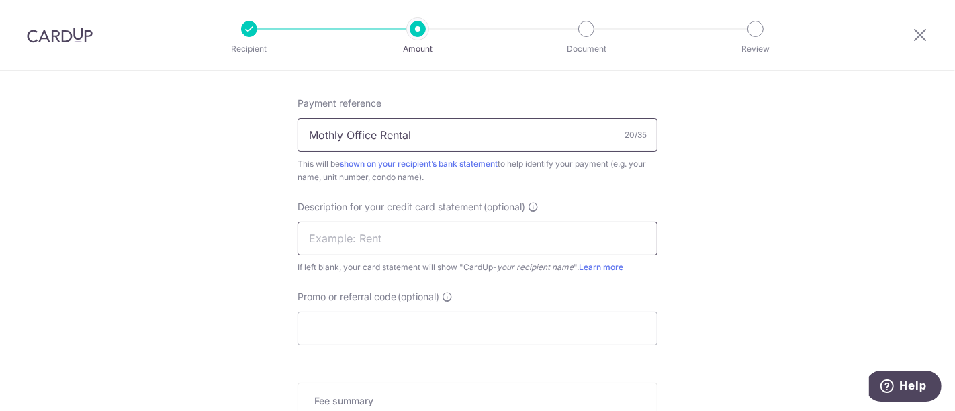
type input "Mothly Office Rental"
click at [352, 242] on input "text" at bounding box center [477, 239] width 360 height 34
type input "Rent"
click at [320, 323] on input "Promo or referral code (optional)" at bounding box center [477, 329] width 360 height 34
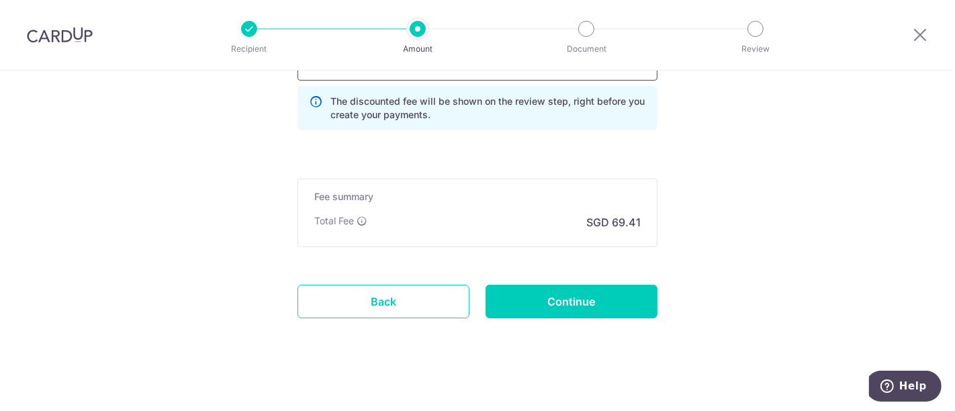
scroll to position [1089, 0]
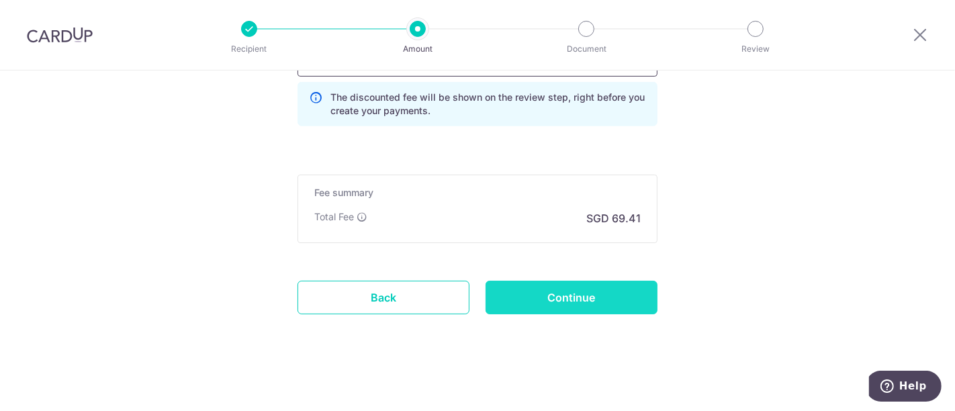
type input "BREC179"
click at [564, 289] on input "Continue" at bounding box center [571, 298] width 172 height 34
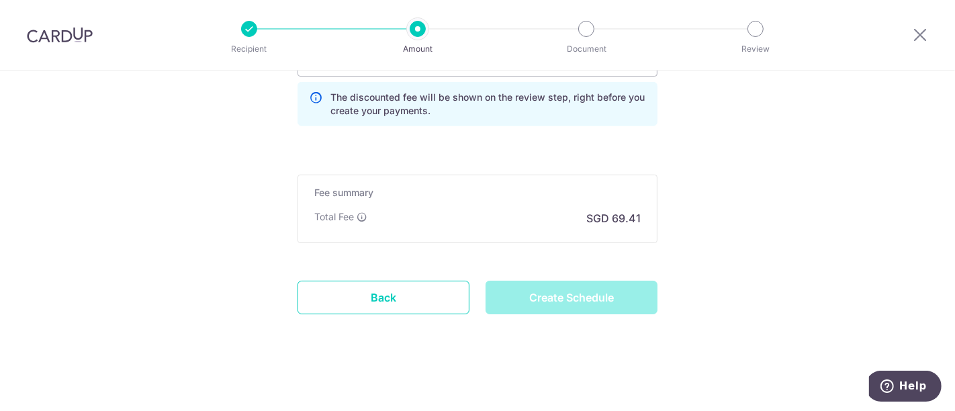
type input "Create Schedule"
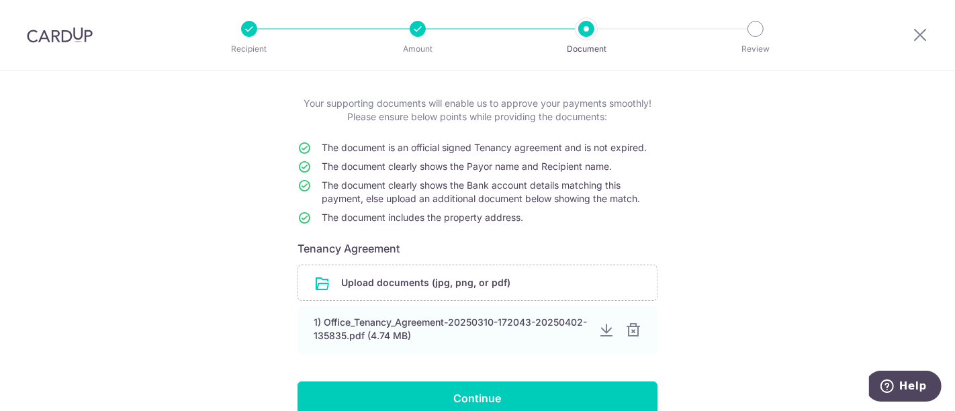
scroll to position [147, 0]
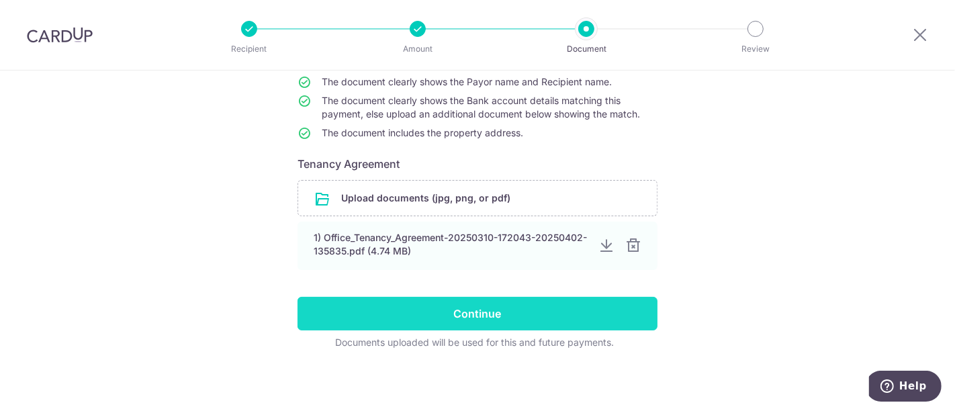
click at [475, 310] on input "Continue" at bounding box center [477, 314] width 360 height 34
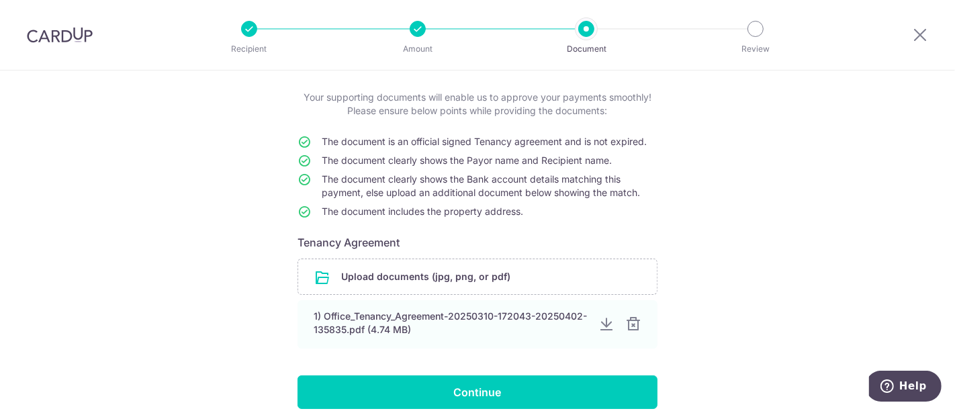
scroll to position [147, 0]
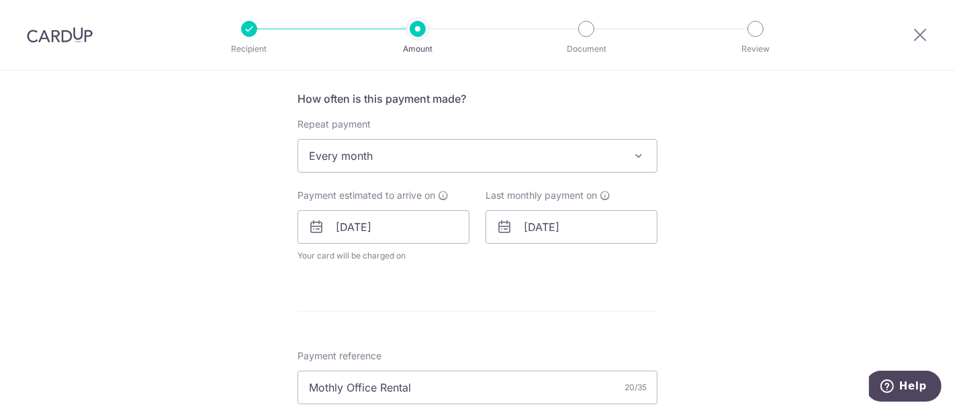
scroll to position [522, 0]
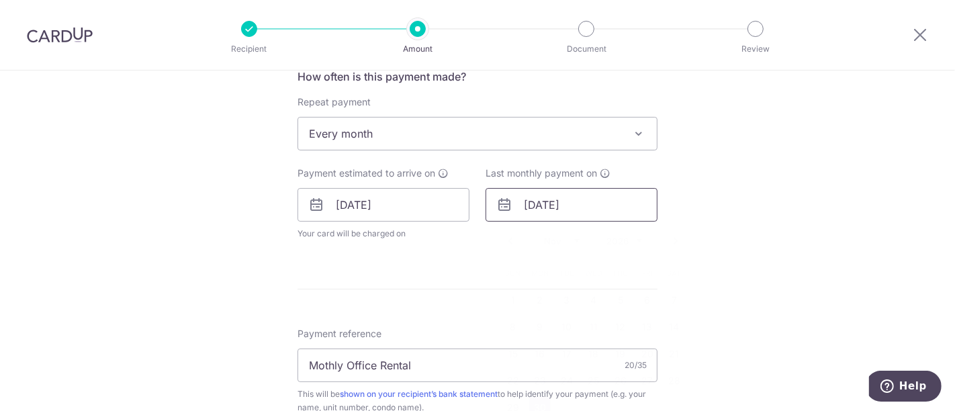
click at [533, 205] on input "[DATE]" at bounding box center [571, 205] width 172 height 34
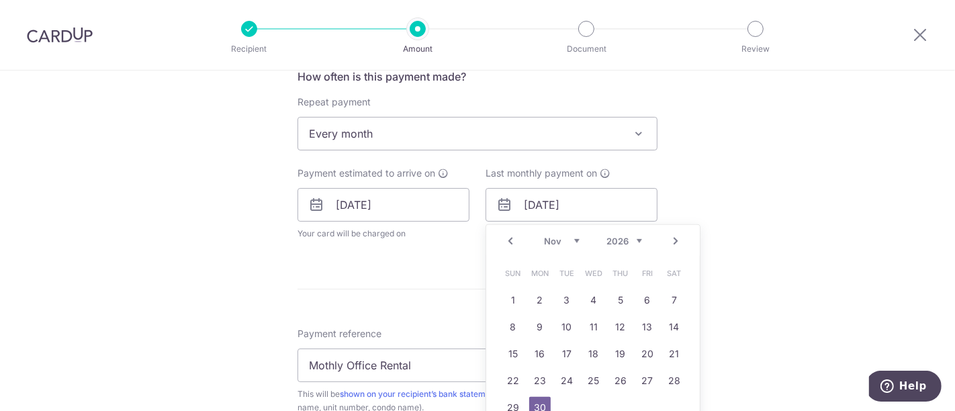
click at [505, 235] on link "Prev" at bounding box center [510, 241] width 16 height 16
click at [506, 235] on link "Prev" at bounding box center [510, 241] width 16 height 16
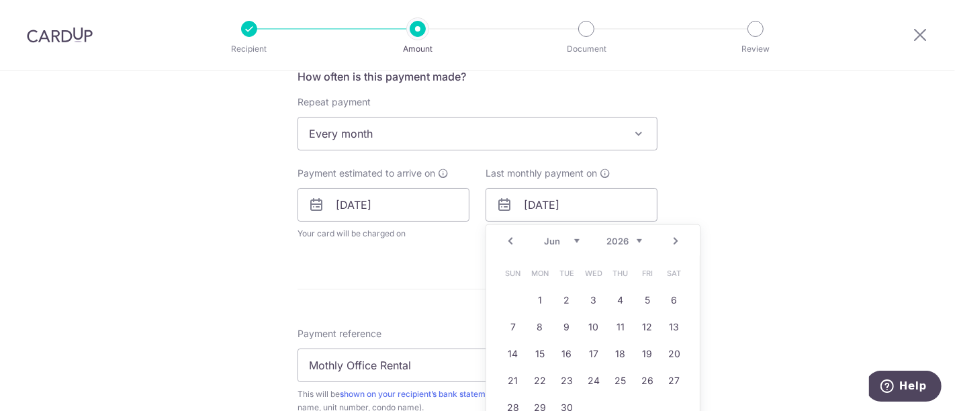
click at [506, 235] on link "Prev" at bounding box center [510, 241] width 16 height 16
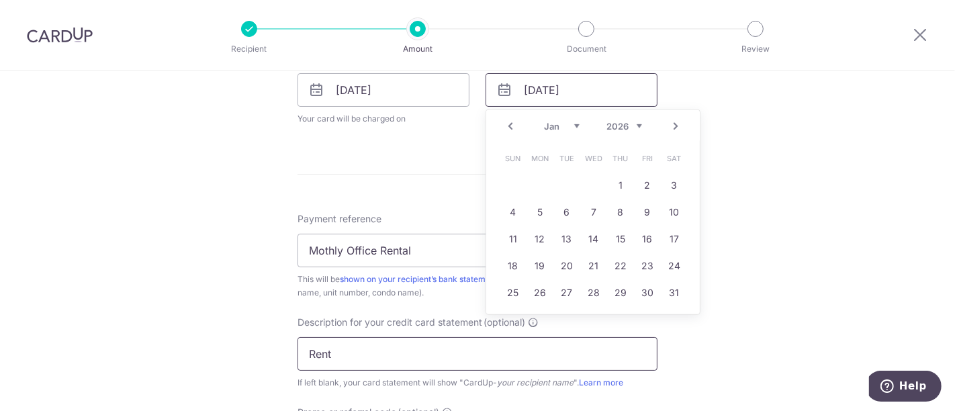
scroll to position [671, 0]
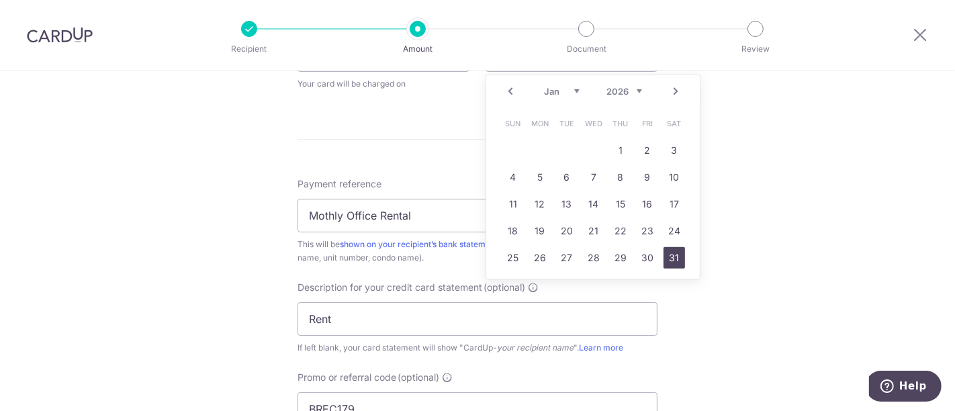
click at [670, 254] on link "31" at bounding box center [673, 257] width 21 height 21
type input "[DATE]"
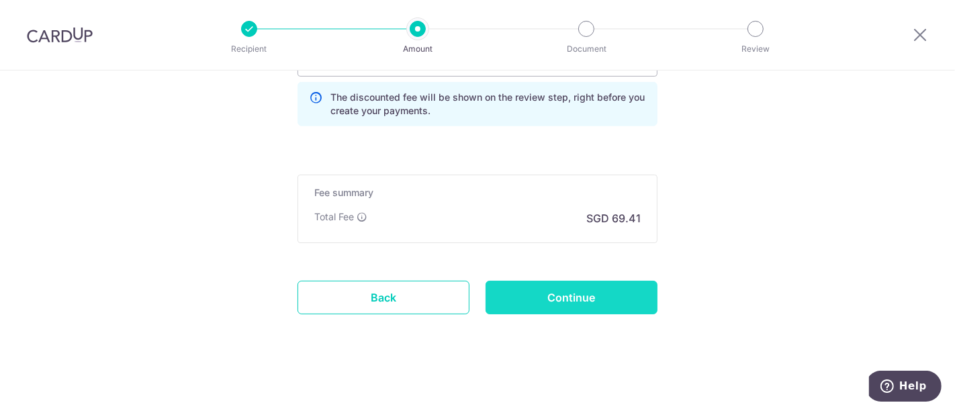
scroll to position [1076, 0]
click at [578, 292] on input "Continue" at bounding box center [571, 298] width 172 height 34
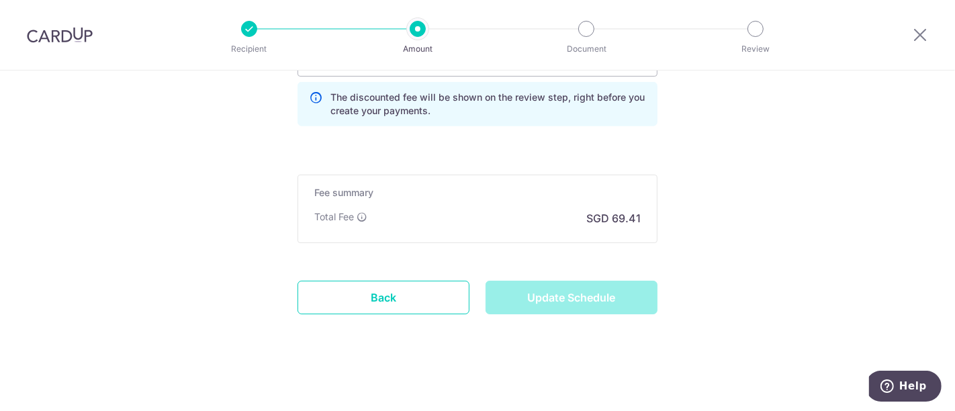
type input "Update Schedule"
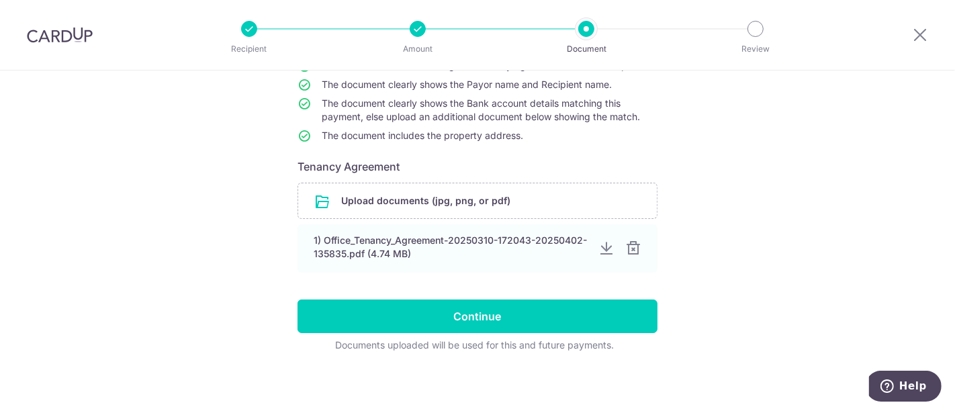
scroll to position [147, 0]
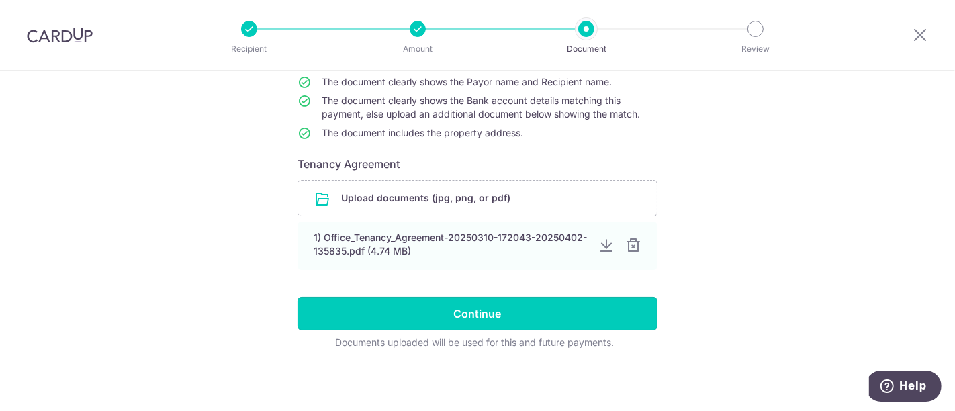
click at [479, 305] on input "Continue" at bounding box center [477, 314] width 360 height 34
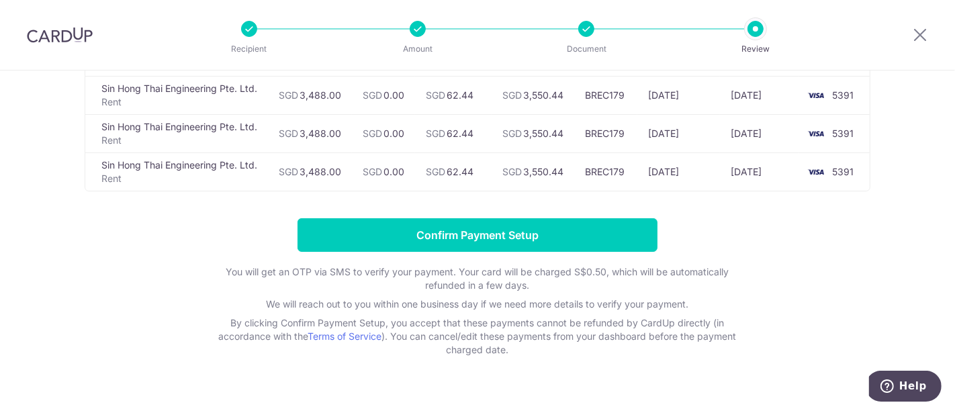
scroll to position [224, 0]
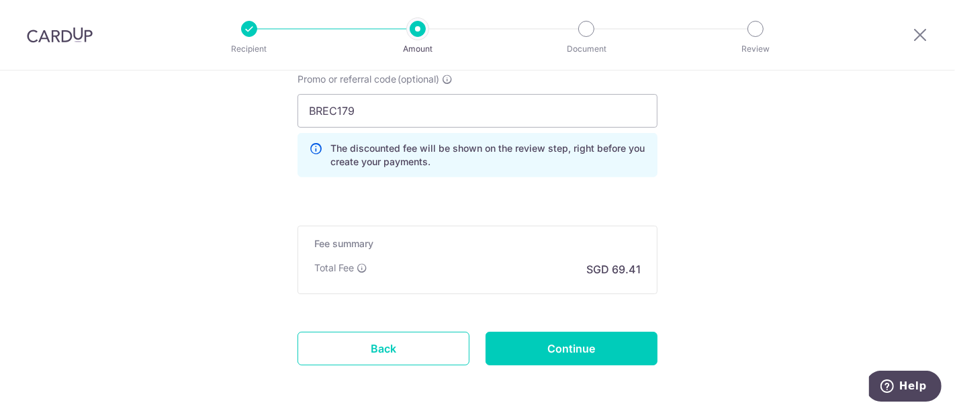
scroll to position [1021, 0]
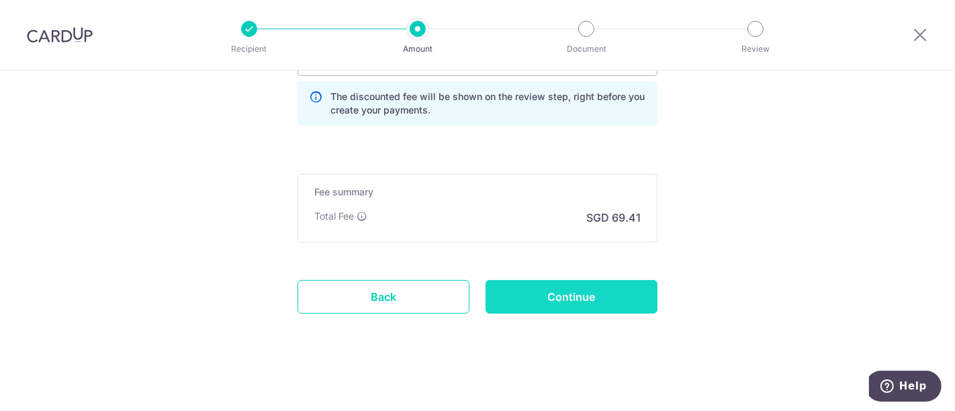
click at [567, 296] on input "Continue" at bounding box center [571, 297] width 172 height 34
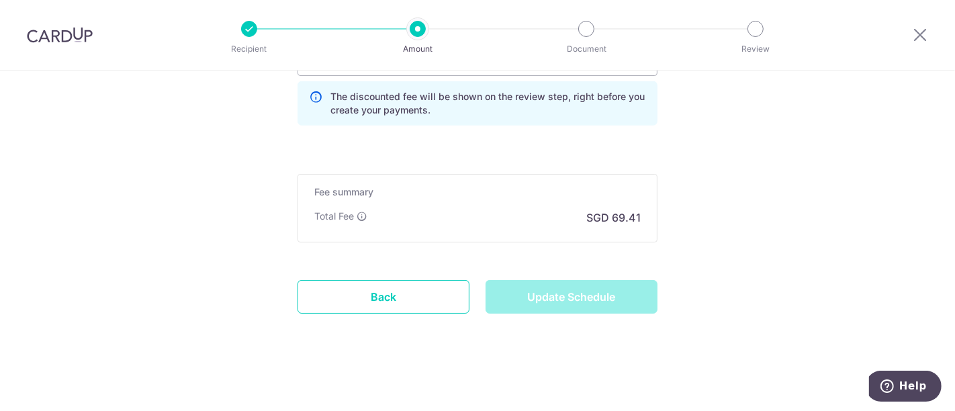
type input "Update Schedule"
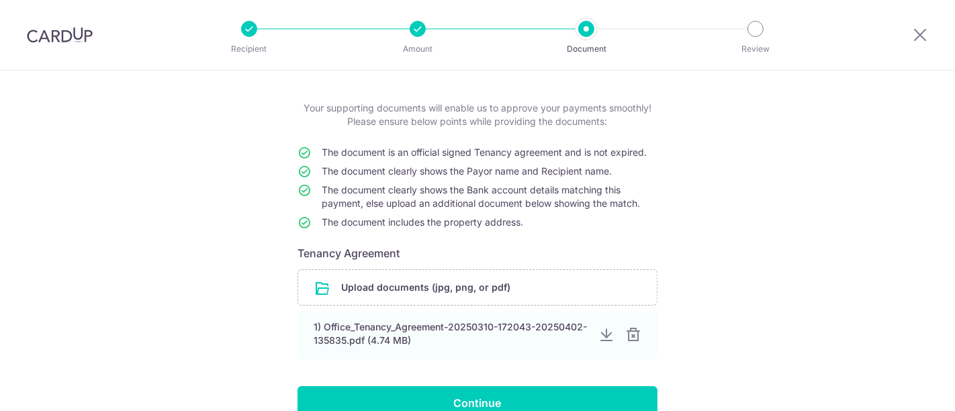
scroll to position [147, 0]
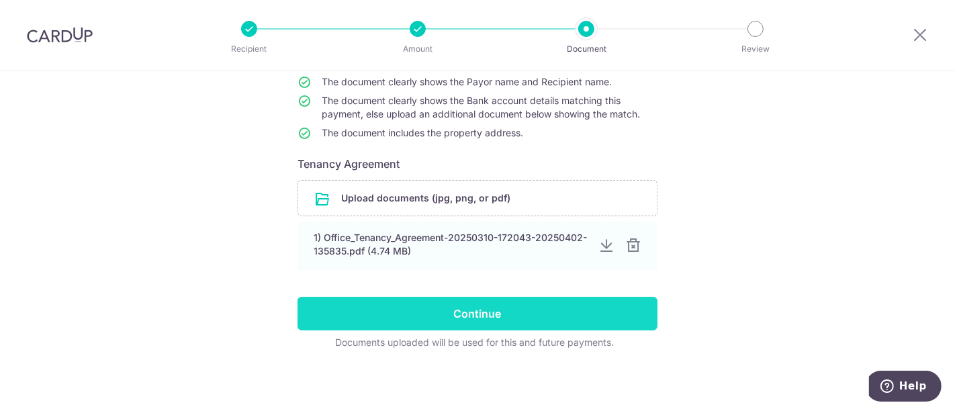
click at [475, 312] on input "Continue" at bounding box center [477, 314] width 360 height 34
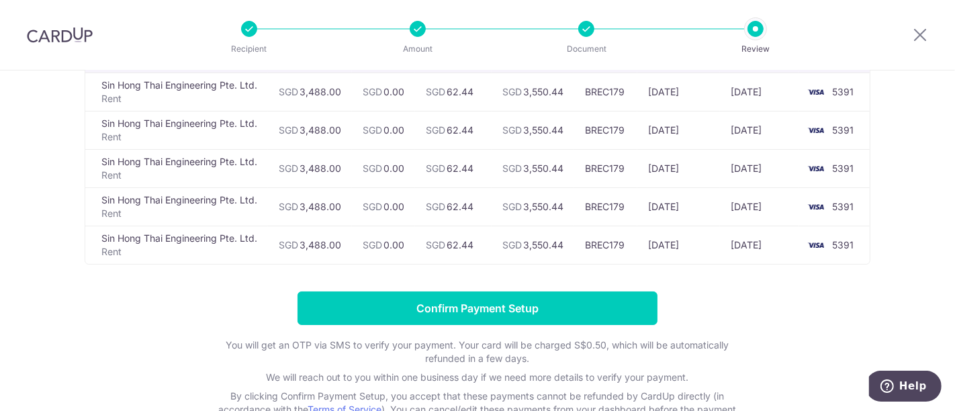
scroll to position [75, 0]
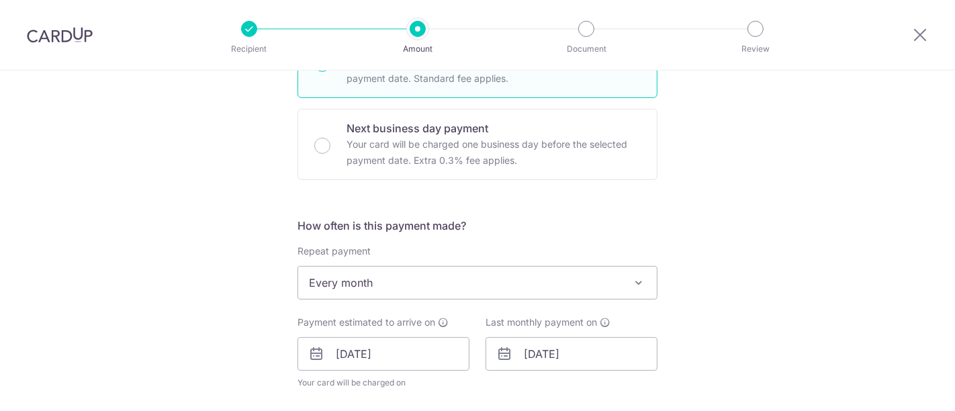
scroll to position [596, 0]
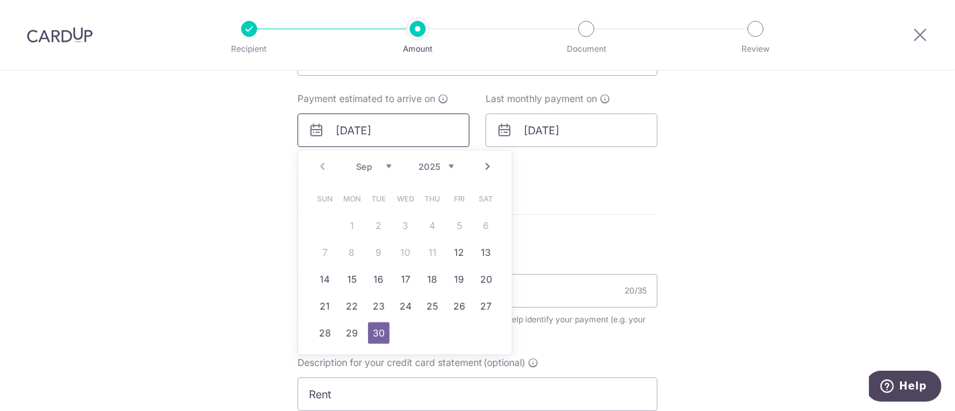
click at [393, 128] on input "30/09/2025" at bounding box center [383, 130] width 172 height 34
click at [316, 164] on div "Prev Next Sep Oct Nov Dec 2025 2026 2027 2028 2029 2030 2031 2032 2033 2034 2035" at bounding box center [404, 166] width 213 height 32
click at [756, 202] on div "Tell us more about your payment Enter payment amount SGD 3,488.00 3488.00 GST (…" at bounding box center [477, 156] width 955 height 1365
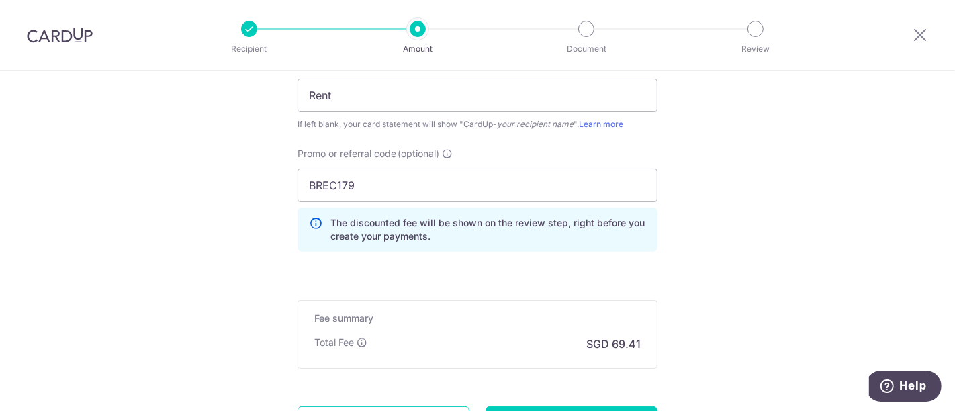
scroll to position [1021, 0]
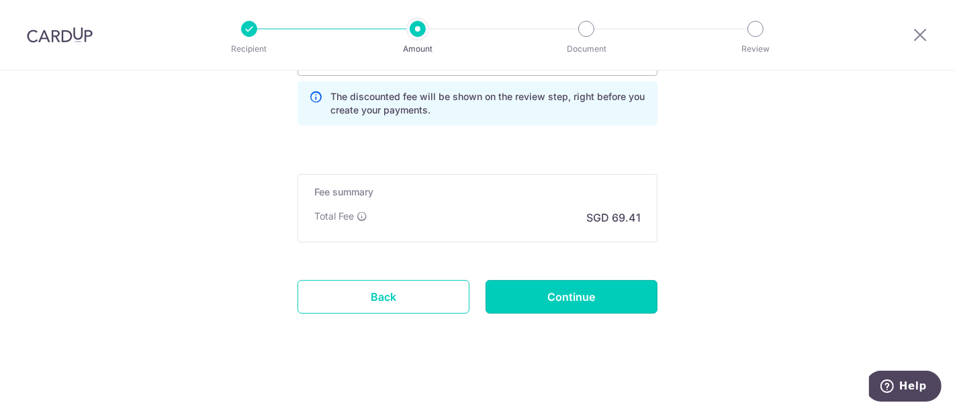
click at [571, 293] on input "Continue" at bounding box center [571, 297] width 172 height 34
type input "Update Schedule"
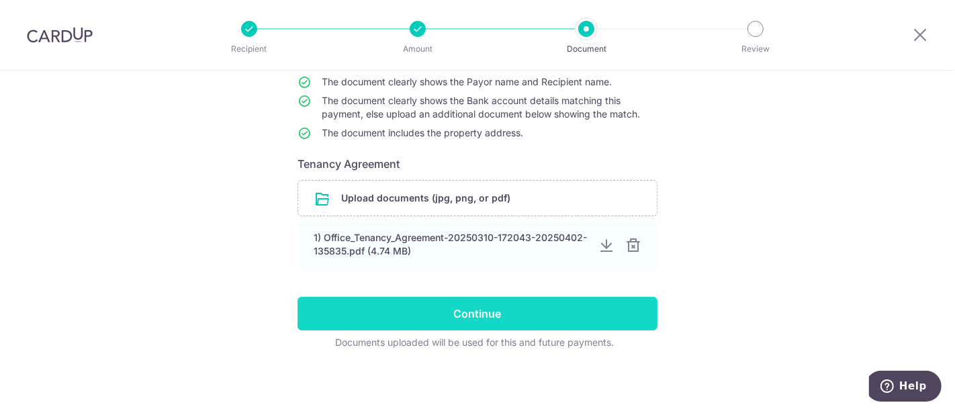
click at [467, 311] on input "Continue" at bounding box center [477, 314] width 360 height 34
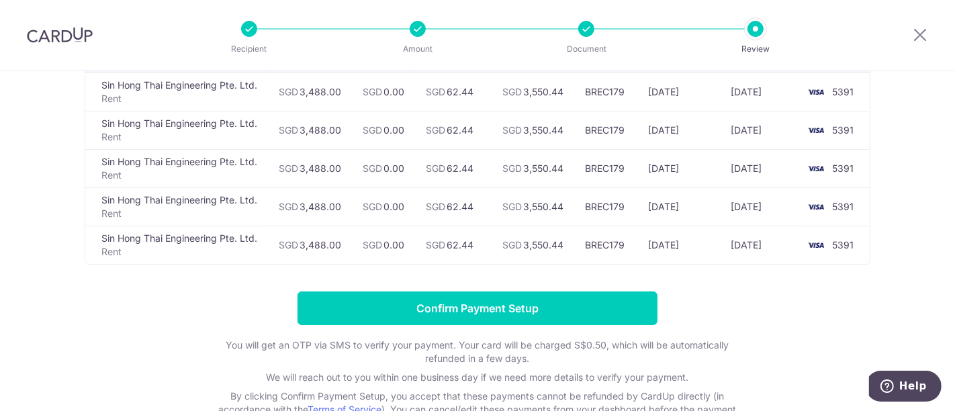
scroll to position [75, 0]
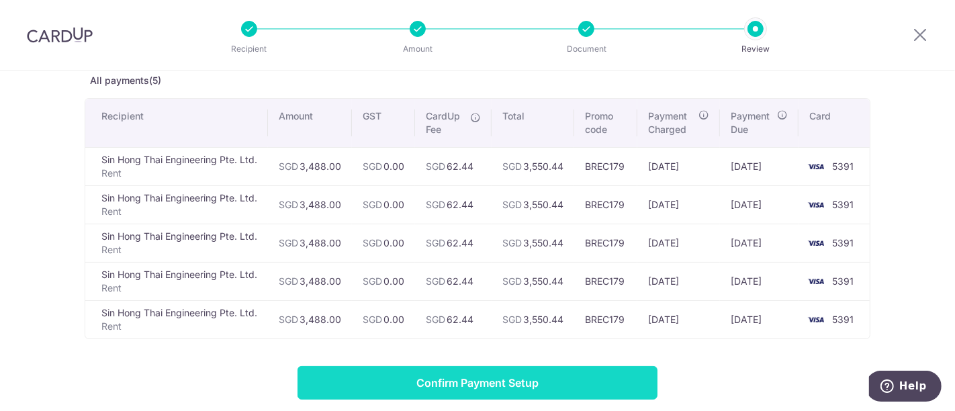
click at [483, 375] on input "Confirm Payment Setup" at bounding box center [477, 383] width 360 height 34
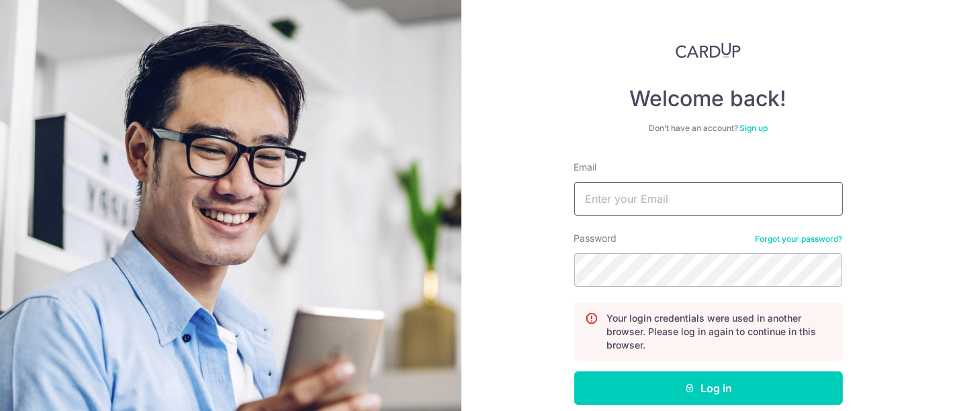
scroll to position [122, 0]
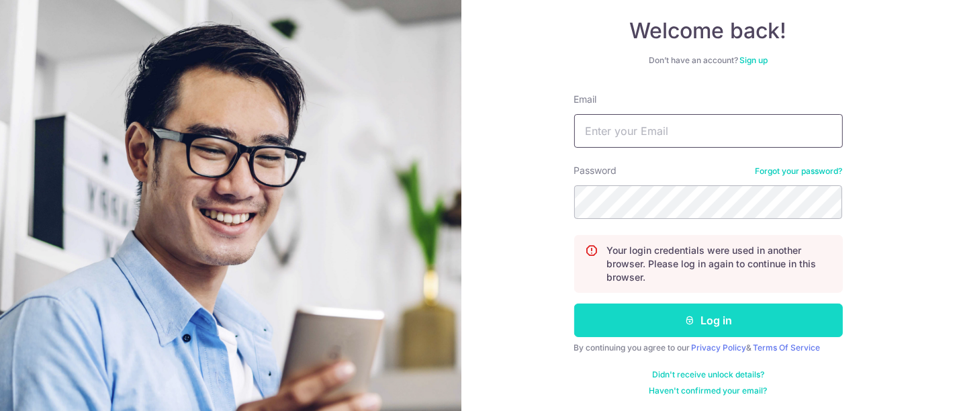
type input "[EMAIL_ADDRESS][DOMAIN_NAME]"
click at [702, 312] on button "Log in" at bounding box center [708, 320] width 269 height 34
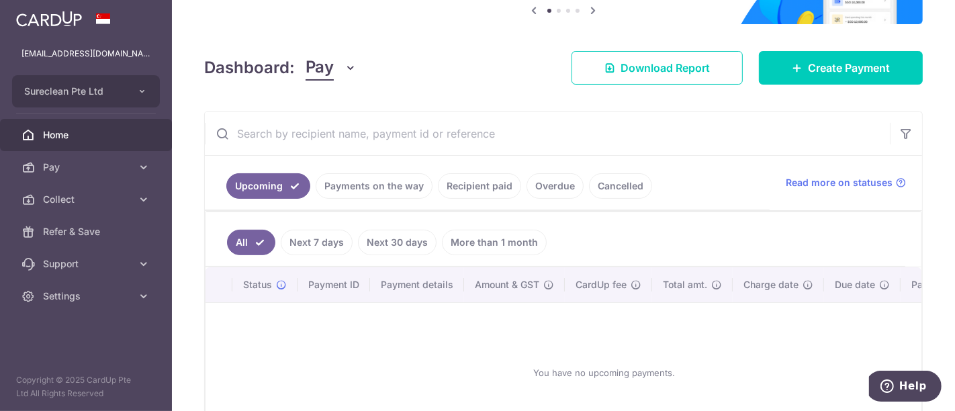
scroll to position [149, 0]
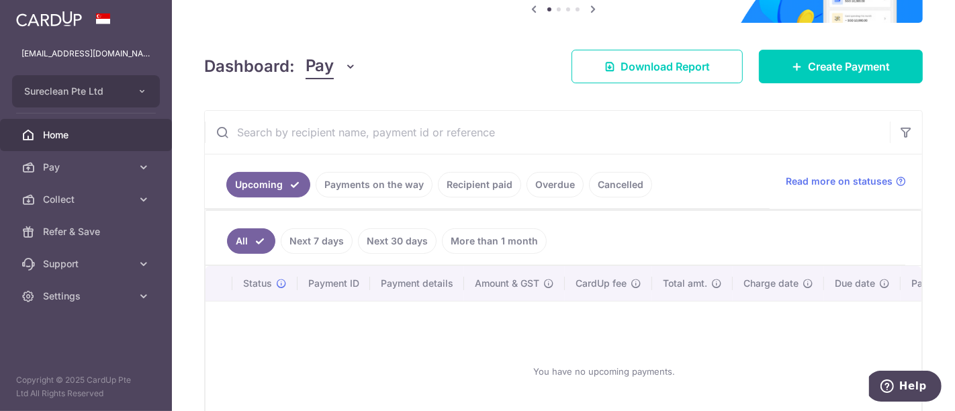
click at [352, 182] on link "Payments on the way" at bounding box center [374, 185] width 117 height 26
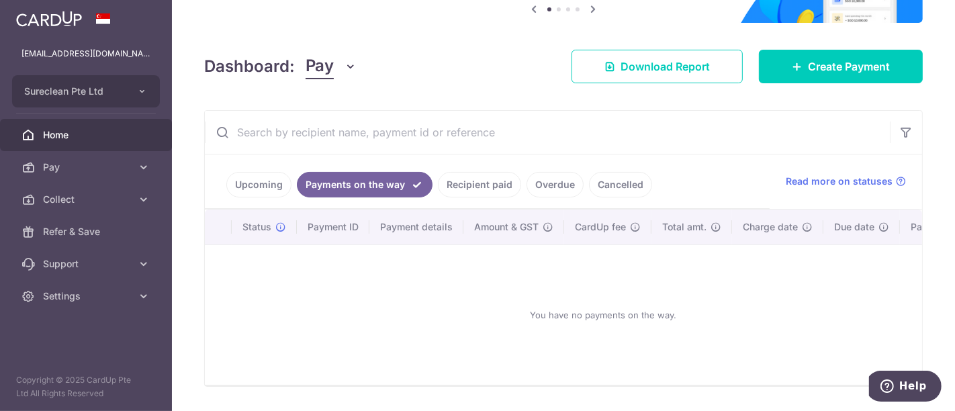
click at [328, 126] on input "text" at bounding box center [547, 132] width 685 height 43
type input "[PERSON_NAME]"
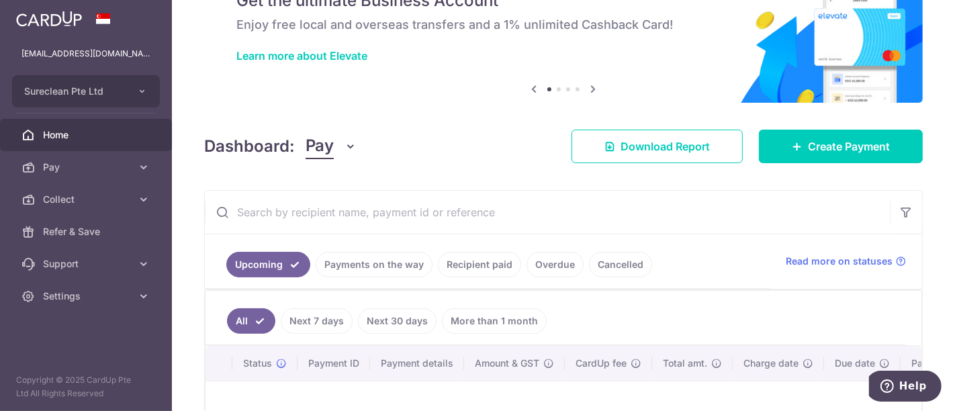
scroll to position [149, 0]
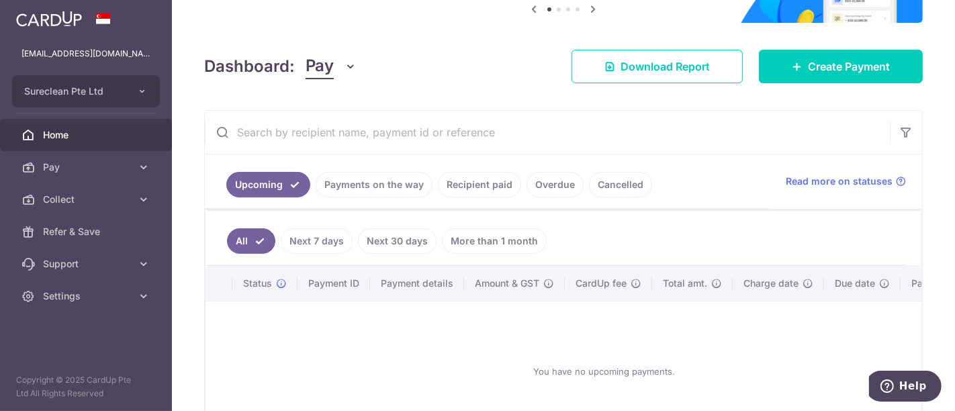
click at [352, 185] on link "Payments on the way" at bounding box center [374, 185] width 117 height 26
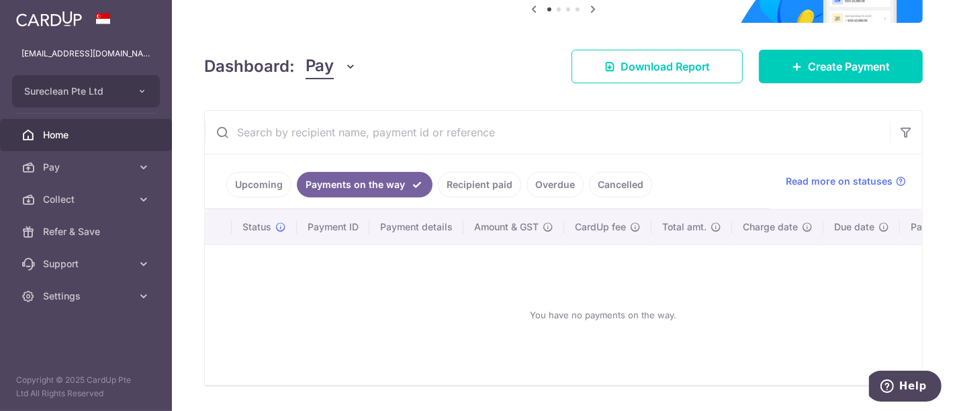
click at [306, 135] on input "text" at bounding box center [547, 132] width 685 height 43
type input "[PERSON_NAME]"
